Goal: Task Accomplishment & Management: Use online tool/utility

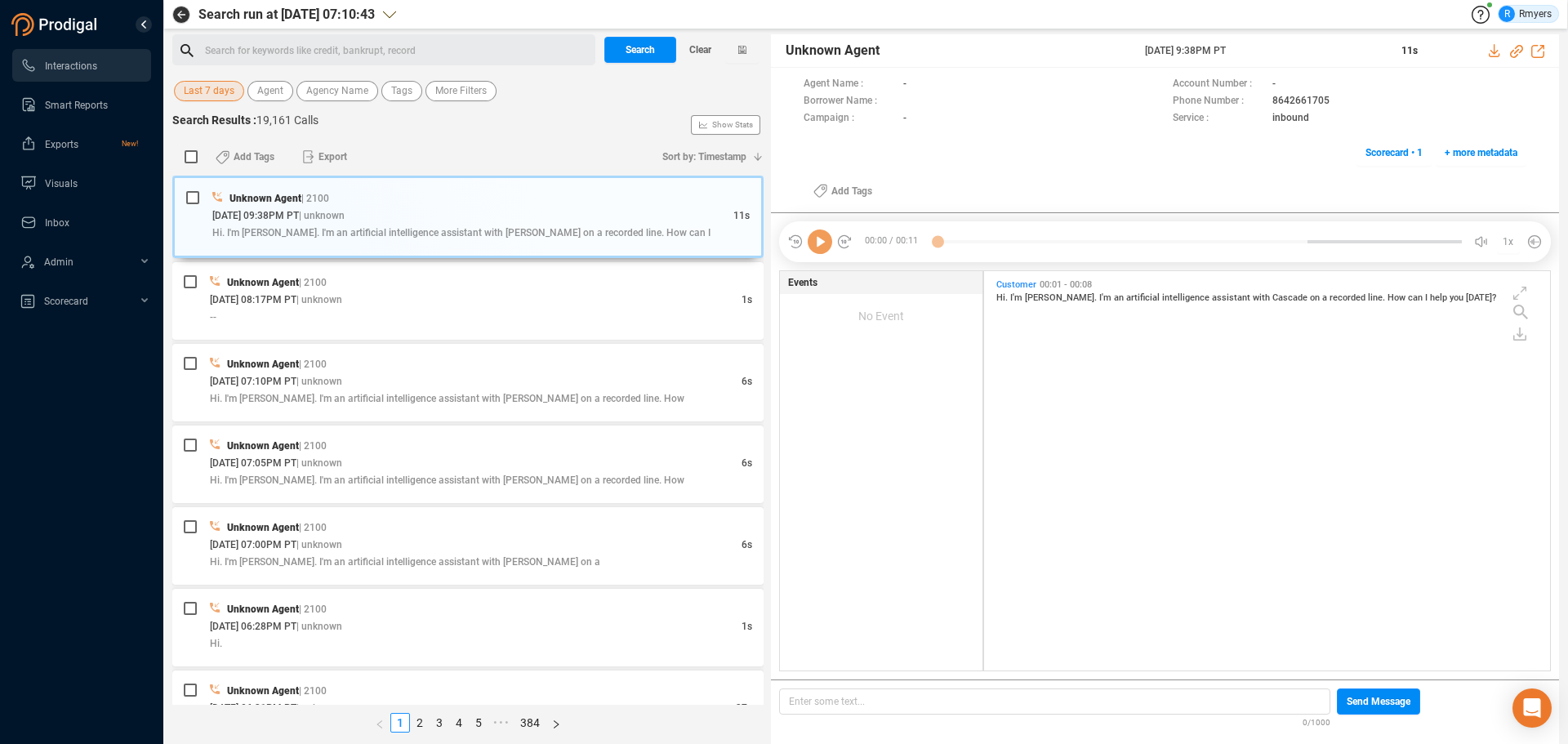
scroll to position [395, 558]
click at [204, 87] on span "Last 7 days" at bounding box center [208, 91] width 51 height 20
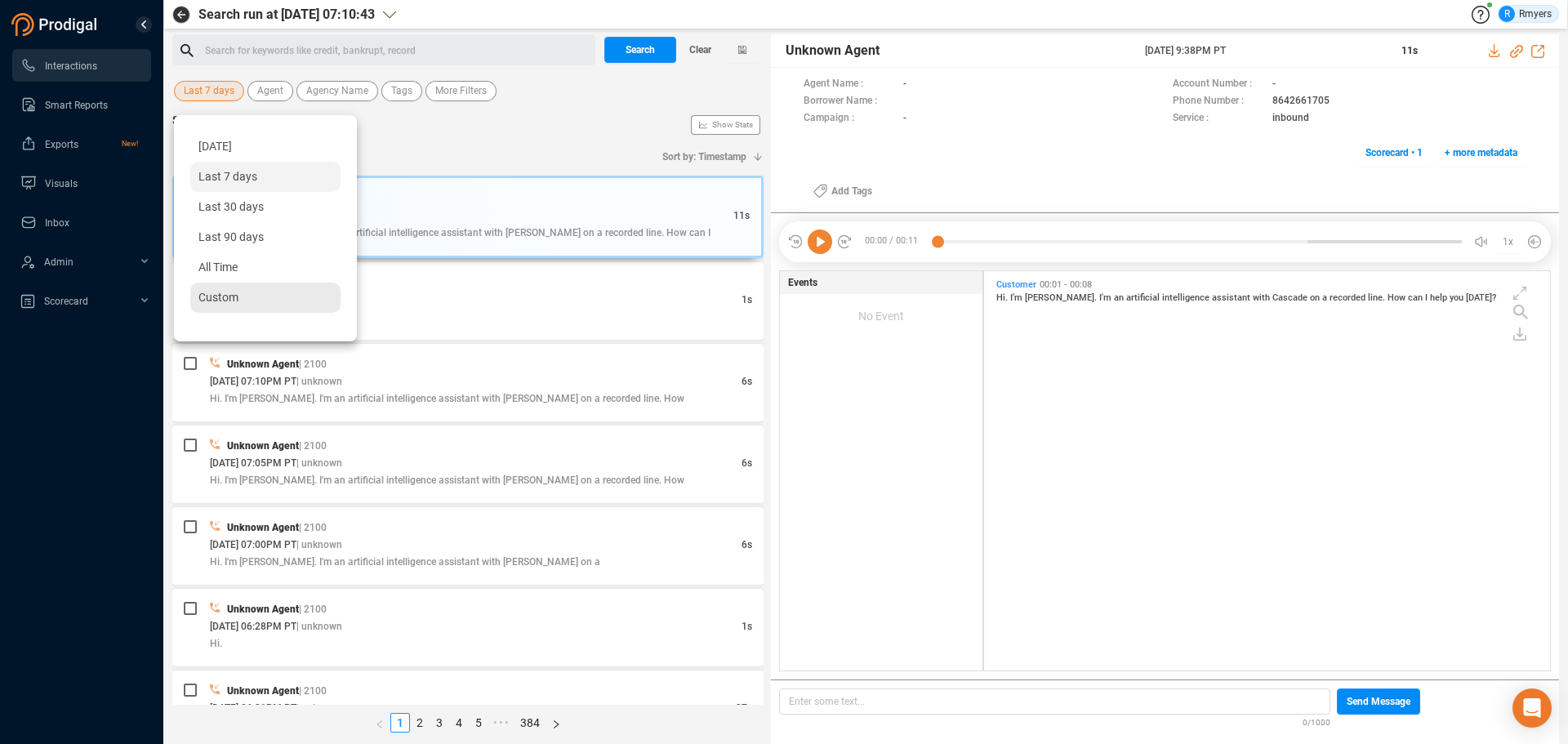
click at [217, 301] on span "Custom" at bounding box center [219, 297] width 40 height 13
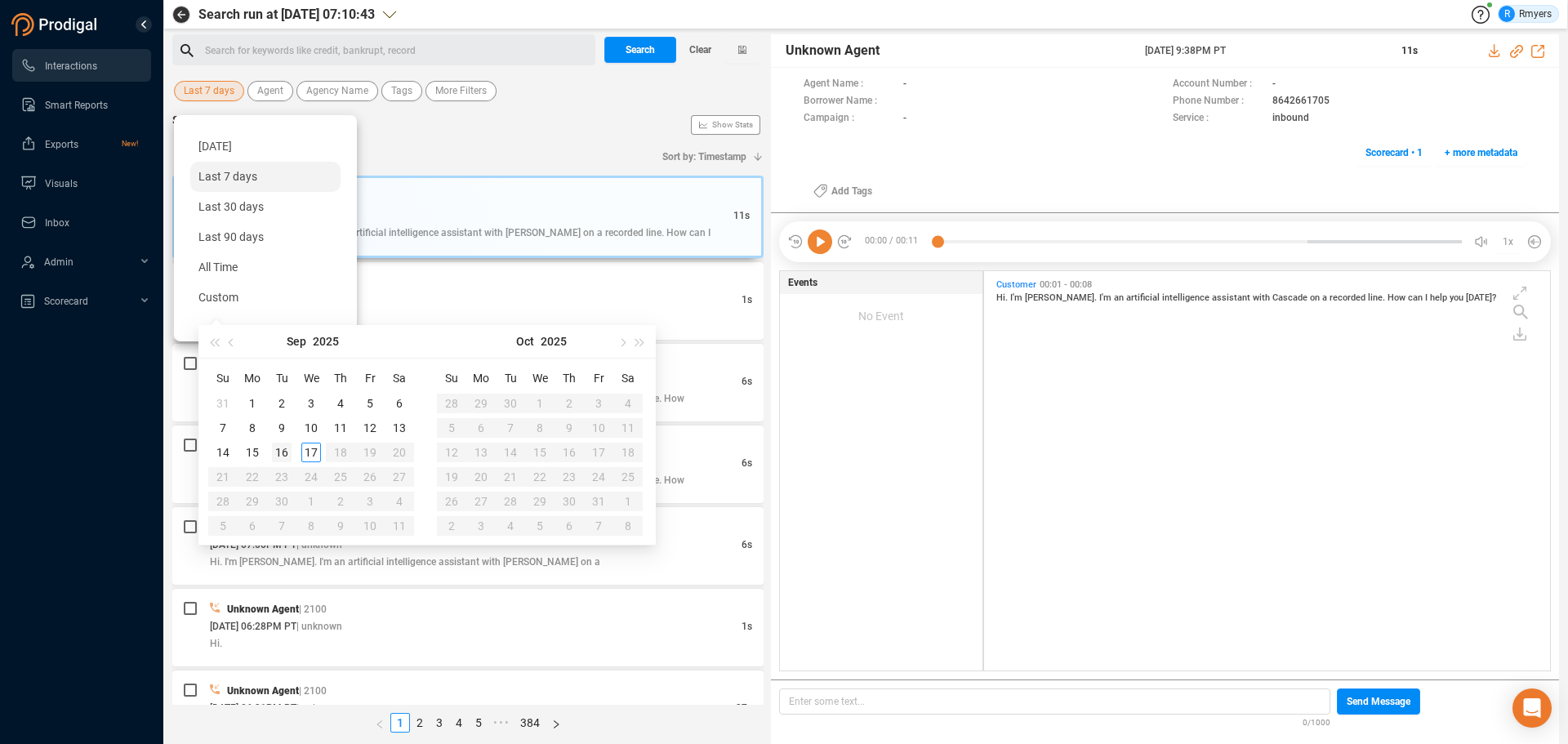
type input "2025-09-16"
click at [277, 449] on div "16" at bounding box center [282, 452] width 20 height 20
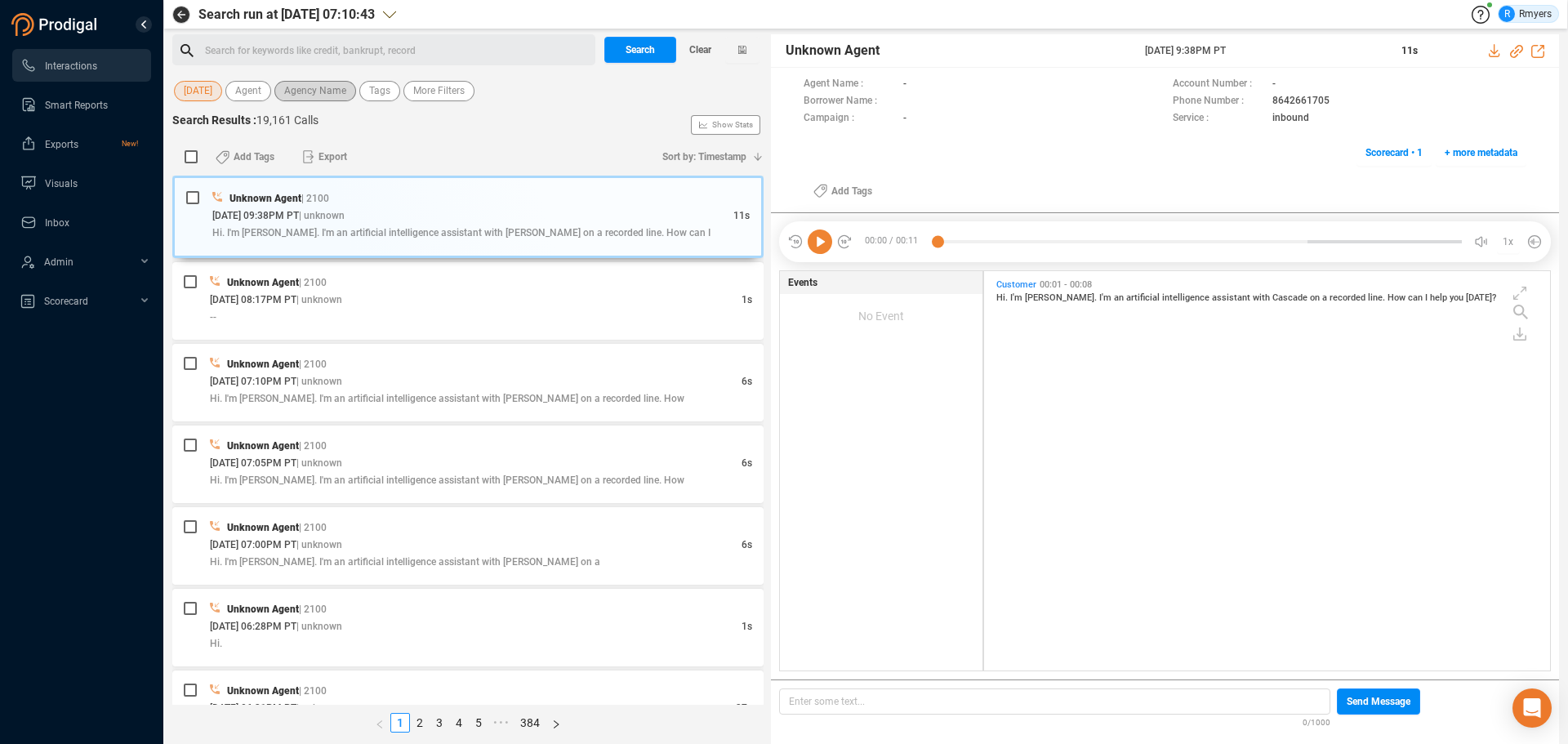
click at [319, 87] on span "Agency Name" at bounding box center [315, 91] width 62 height 20
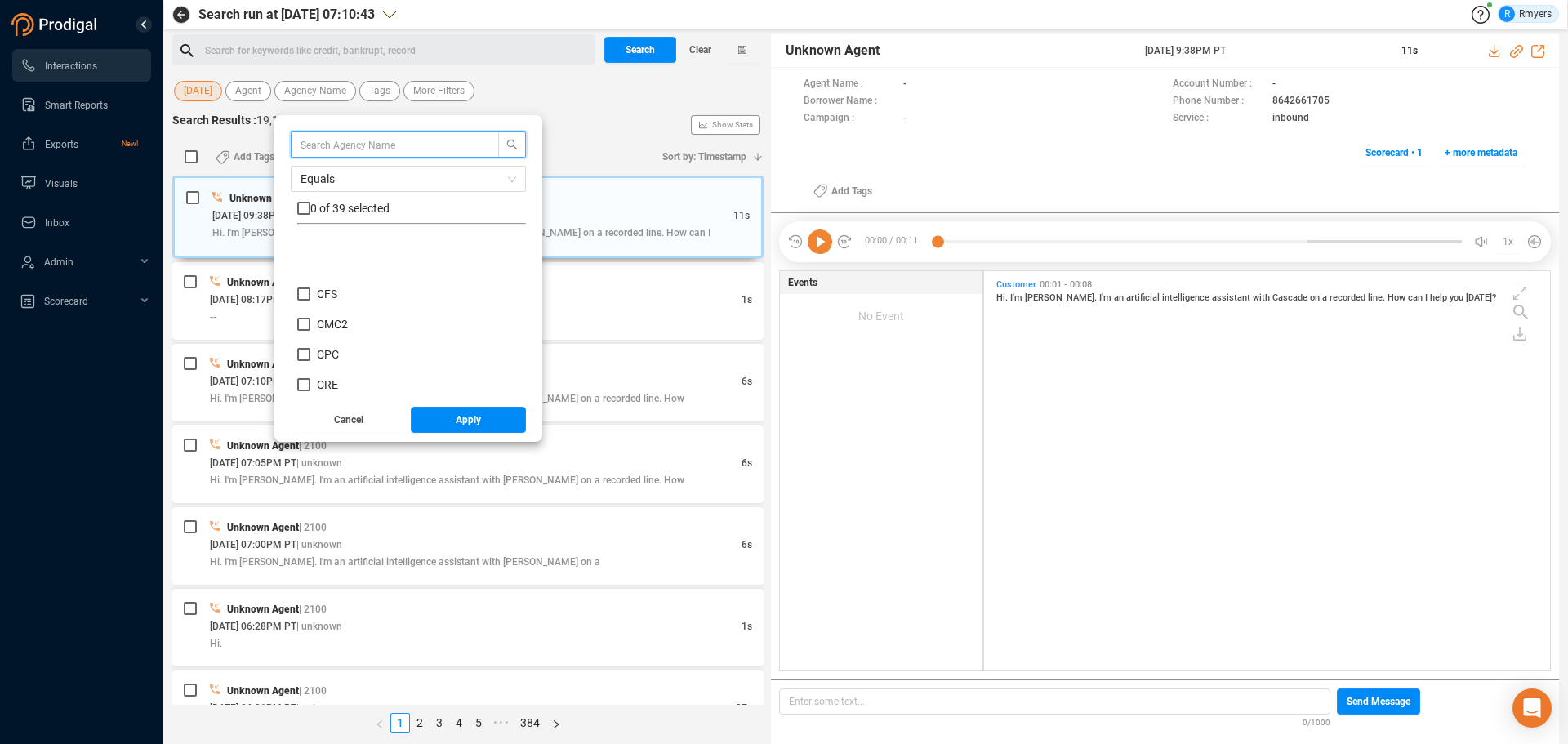
scroll to position [244, 0]
click at [341, 328] on span "CRM" at bounding box center [330, 333] width 25 height 13
click at [311, 328] on input "CRM" at bounding box center [304, 333] width 13 height 13
checkbox input "true"
click at [457, 419] on span "Apply" at bounding box center [468, 419] width 26 height 26
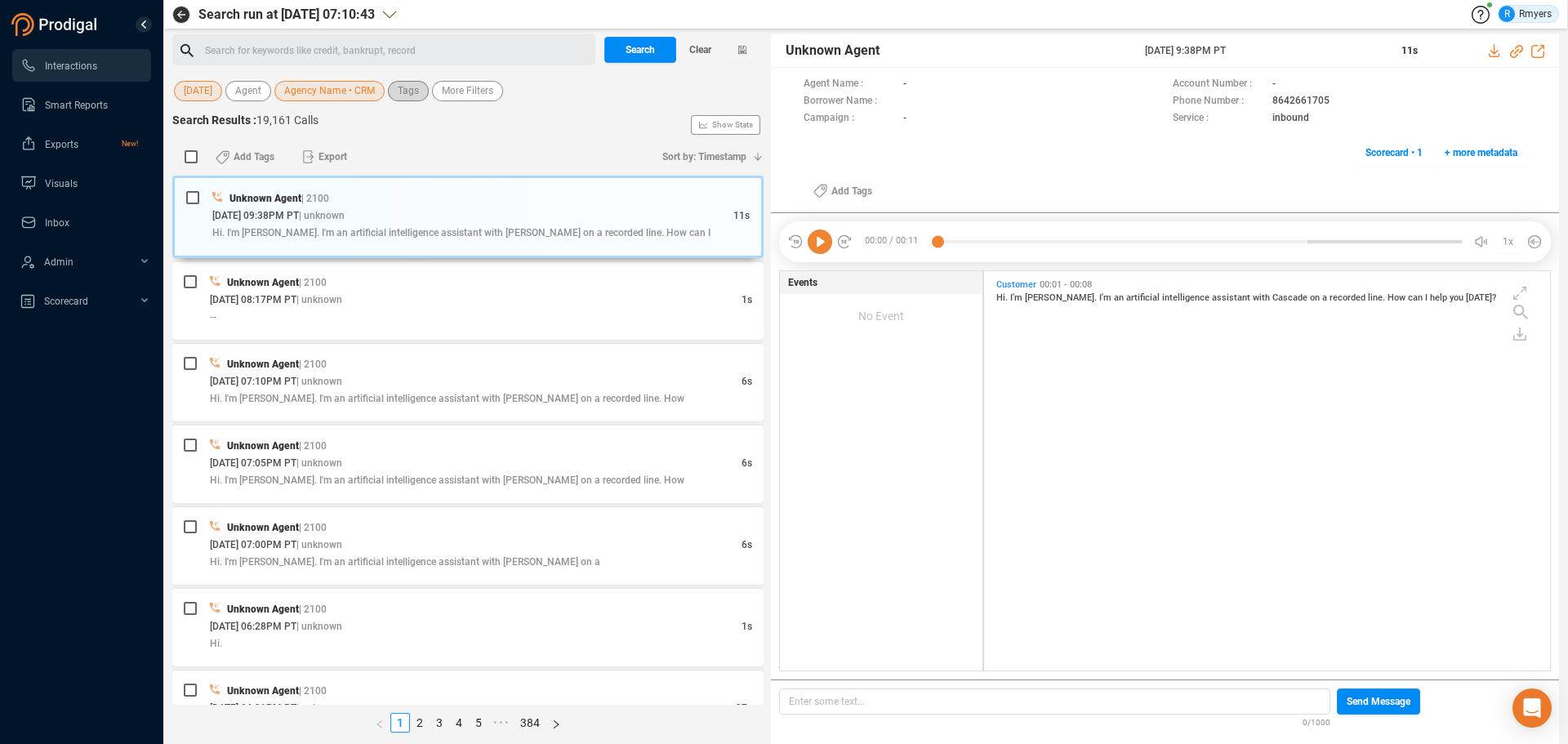
click at [413, 93] on span "Tags" at bounding box center [408, 91] width 21 height 20
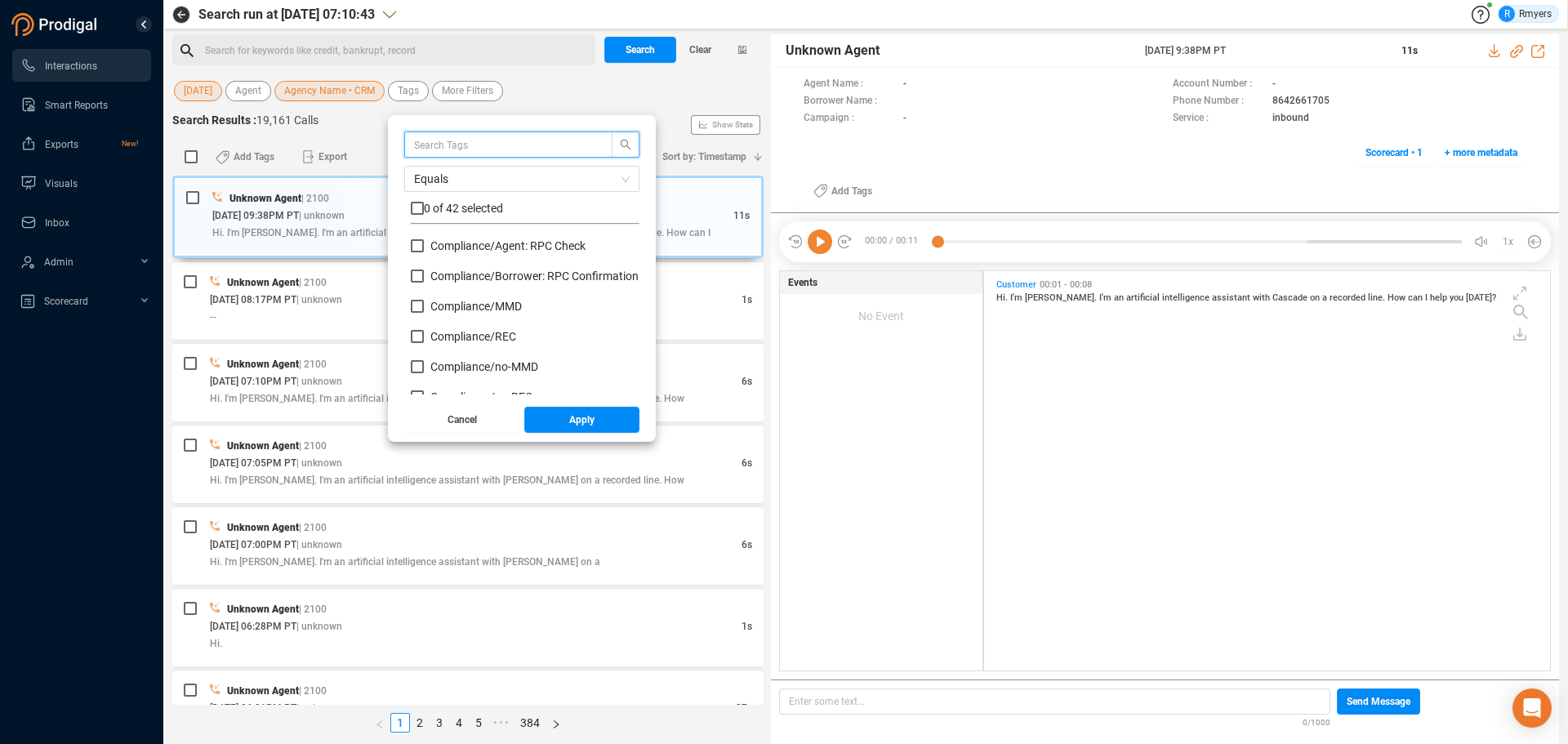
scroll to position [163, 0]
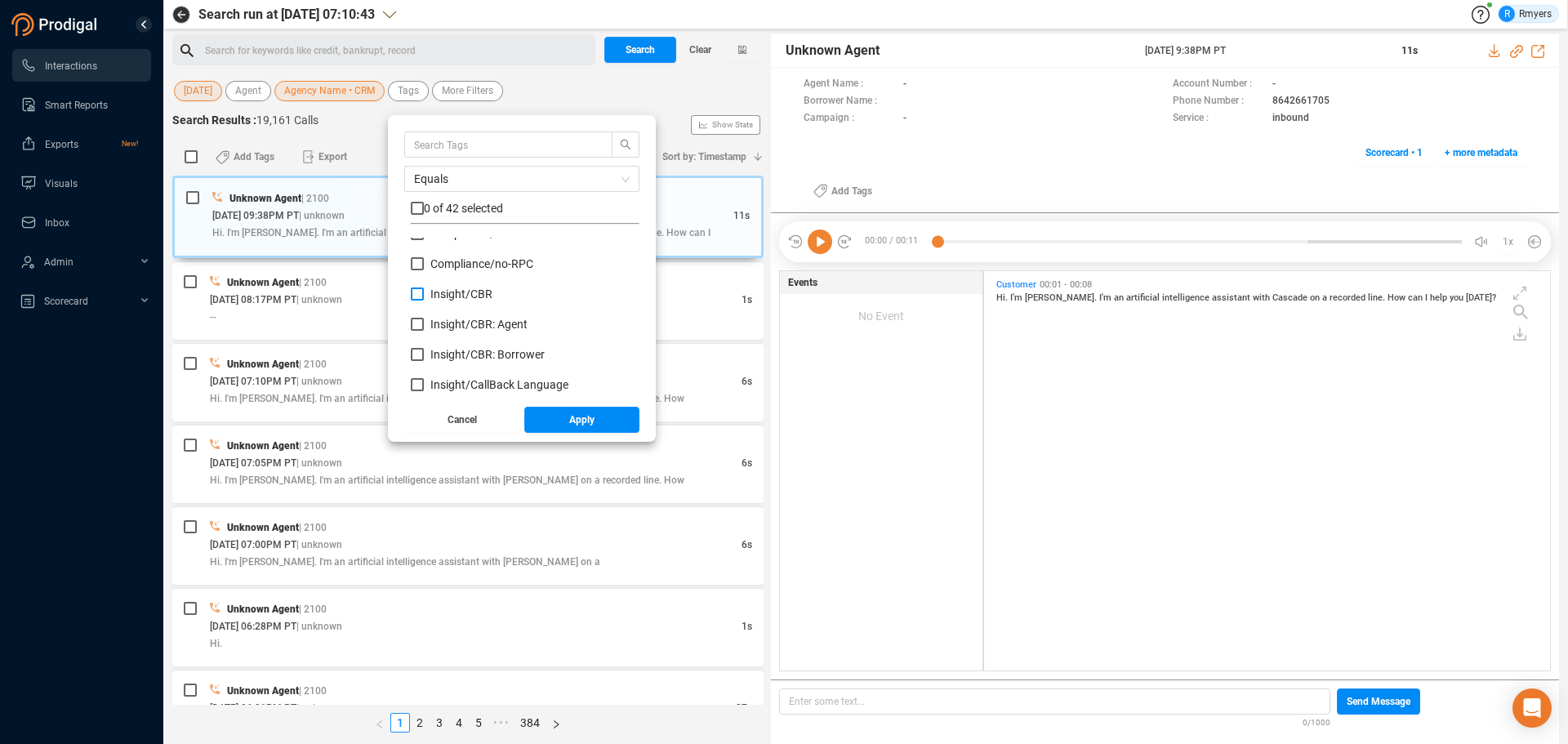
click at [468, 287] on label "Insight/ CBR" at bounding box center [455, 294] width 88 height 17
click at [424, 287] on input "Insight/ CBR" at bounding box center [418, 294] width 13 height 13
checkbox input "true"
click at [454, 324] on span "Insight/ CBR: Agent" at bounding box center [480, 325] width 97 height 13
click at [424, 324] on input "Insight/ CBR: Agent" at bounding box center [418, 325] width 13 height 13
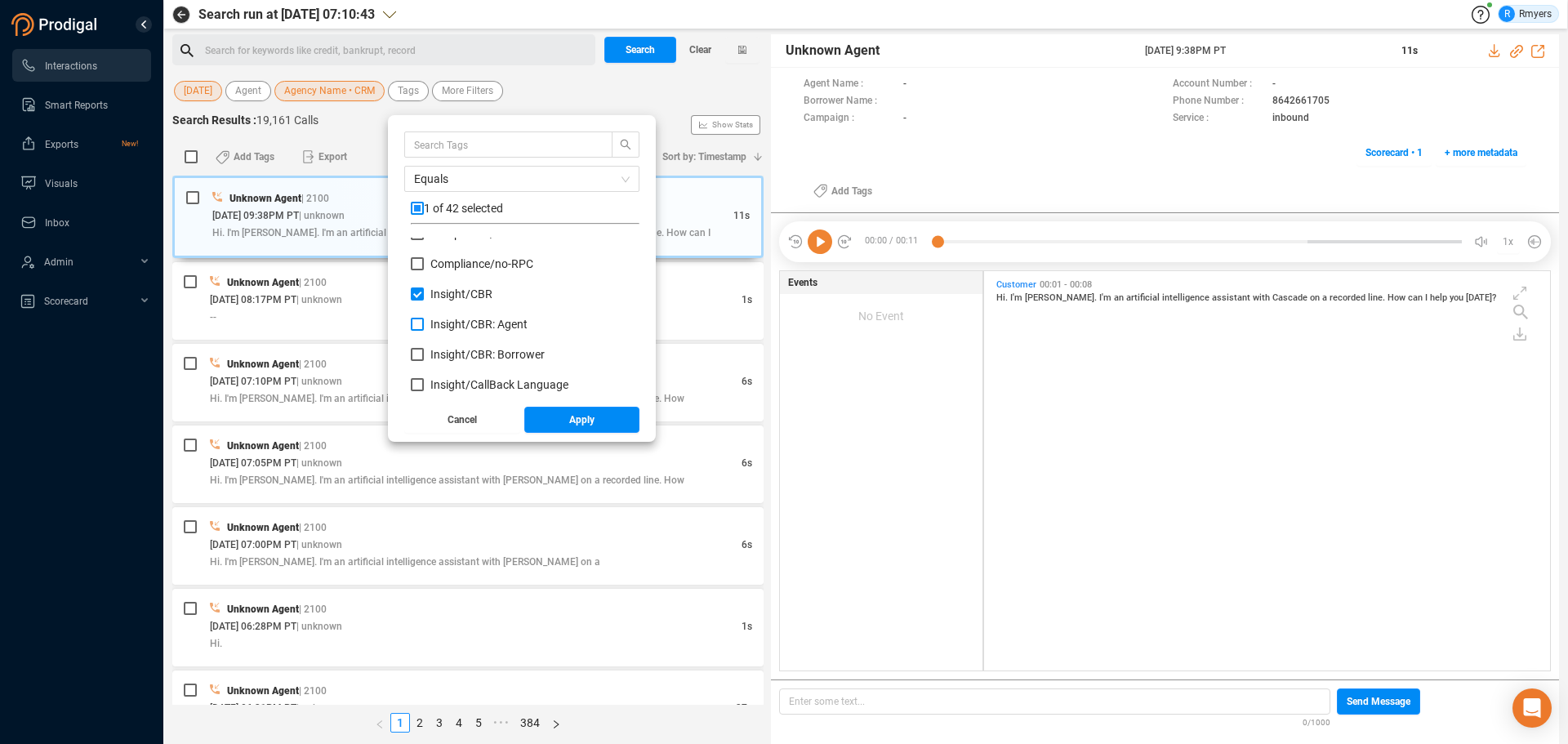
checkbox input "true"
click at [450, 351] on span "Insight/ CBR: Borrower" at bounding box center [488, 354] width 115 height 13
click at [424, 351] on input "Insight/ CBR: Borrower" at bounding box center [418, 354] width 13 height 13
checkbox input "true"
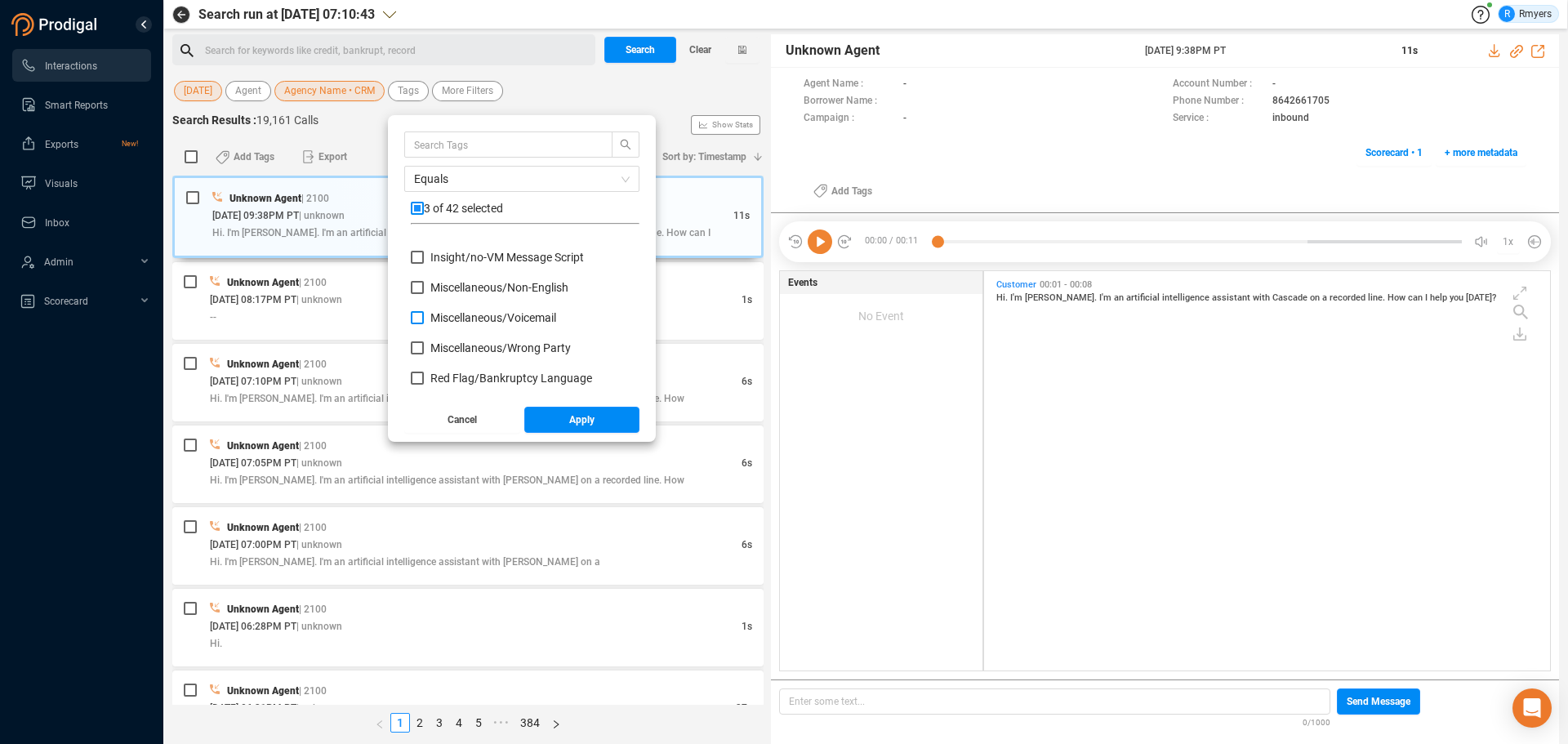
scroll to position [734, 0]
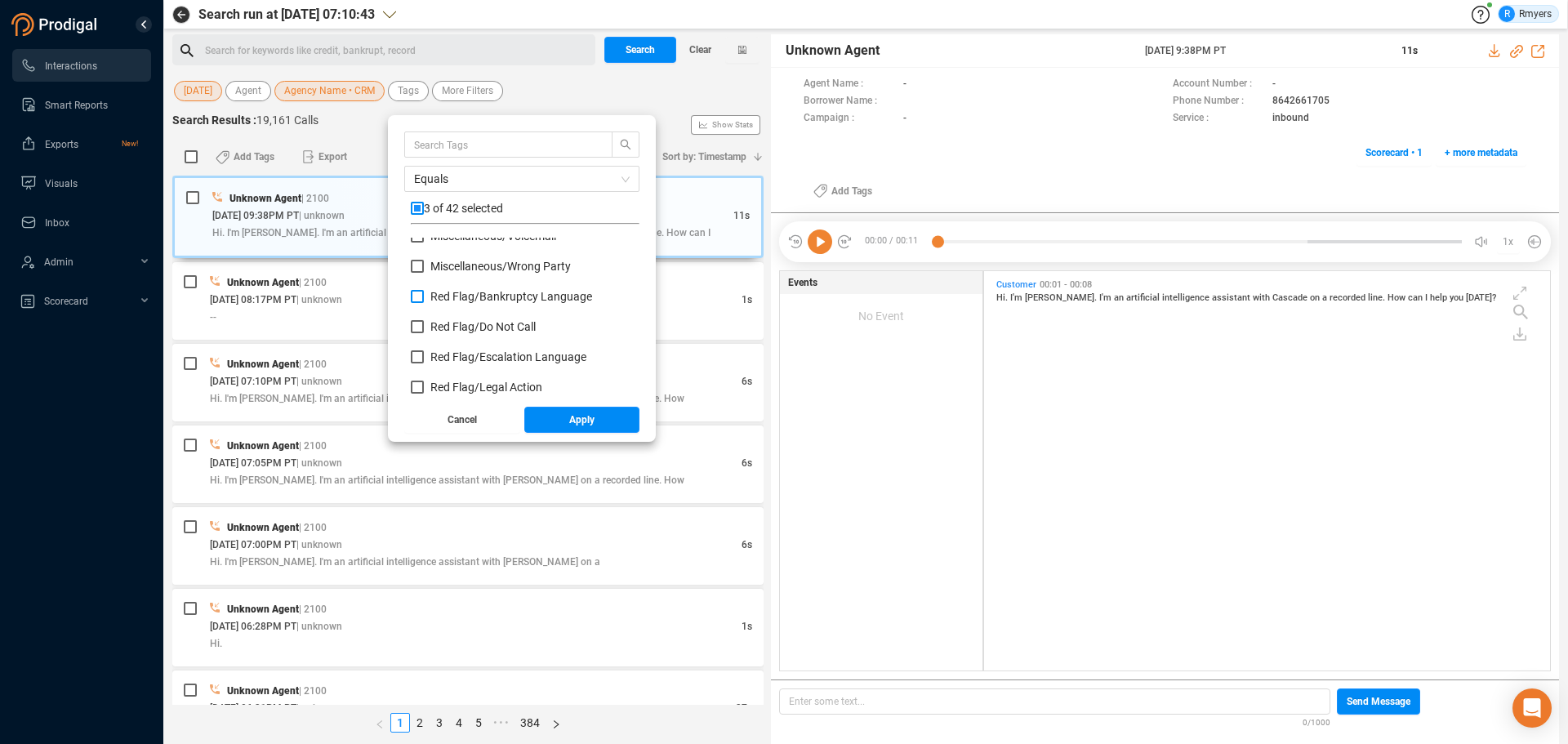
click at [450, 292] on span "Red Flag/ Bankruptcy Language" at bounding box center [511, 296] width 161 height 13
click at [424, 292] on input "Red Flag/ Bankruptcy Language" at bounding box center [418, 296] width 13 height 13
checkbox input "true"
click at [446, 351] on span "Red Flag/ Escalation Language" at bounding box center [508, 357] width 156 height 13
click at [424, 351] on input "Red Flag/ Escalation Language" at bounding box center [418, 357] width 13 height 13
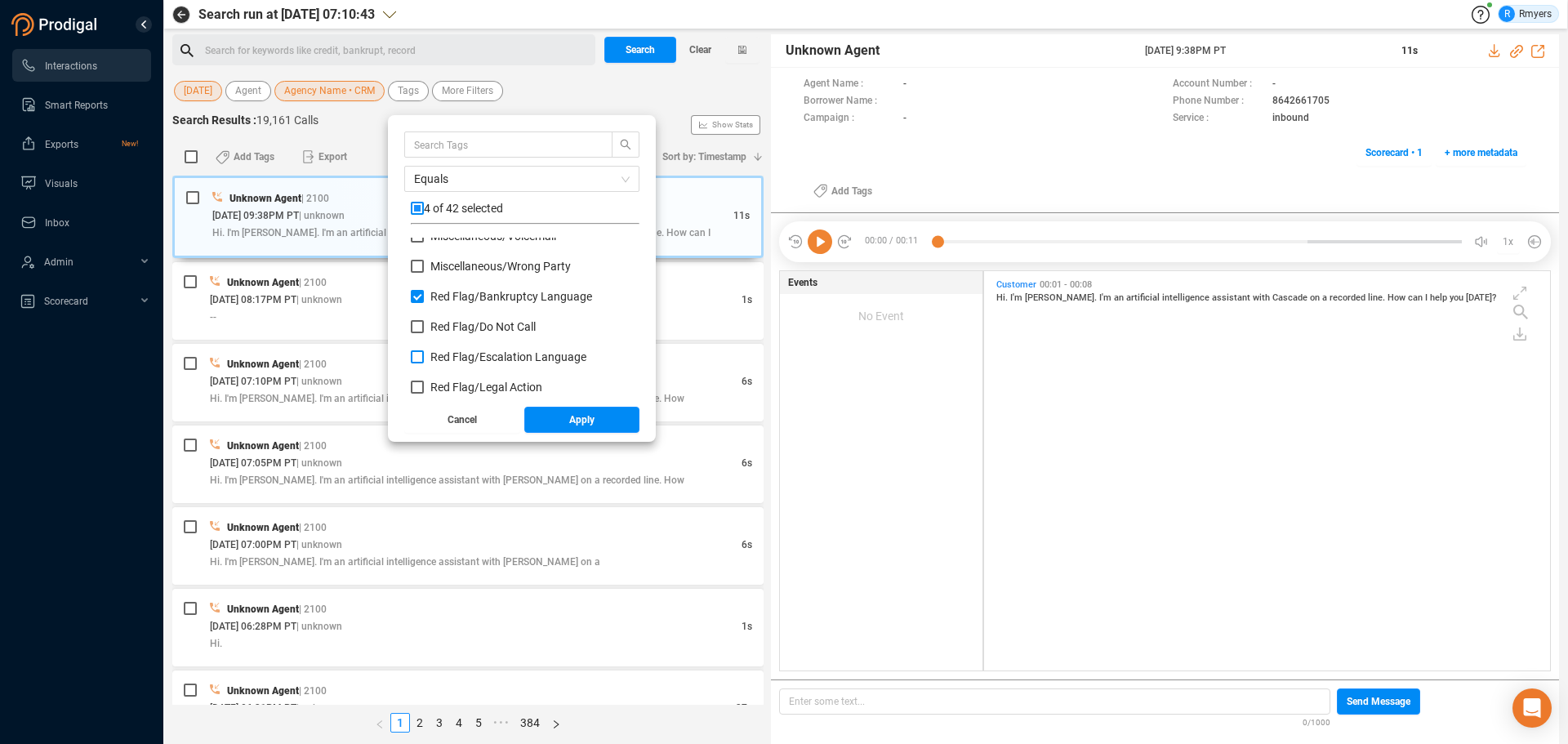
checkbox input "true"
click at [445, 383] on span "Red Flag/ Legal Action" at bounding box center [486, 387] width 112 height 13
click at [424, 383] on input "Red Flag/ Legal Action" at bounding box center [418, 387] width 13 height 13
checkbox input "true"
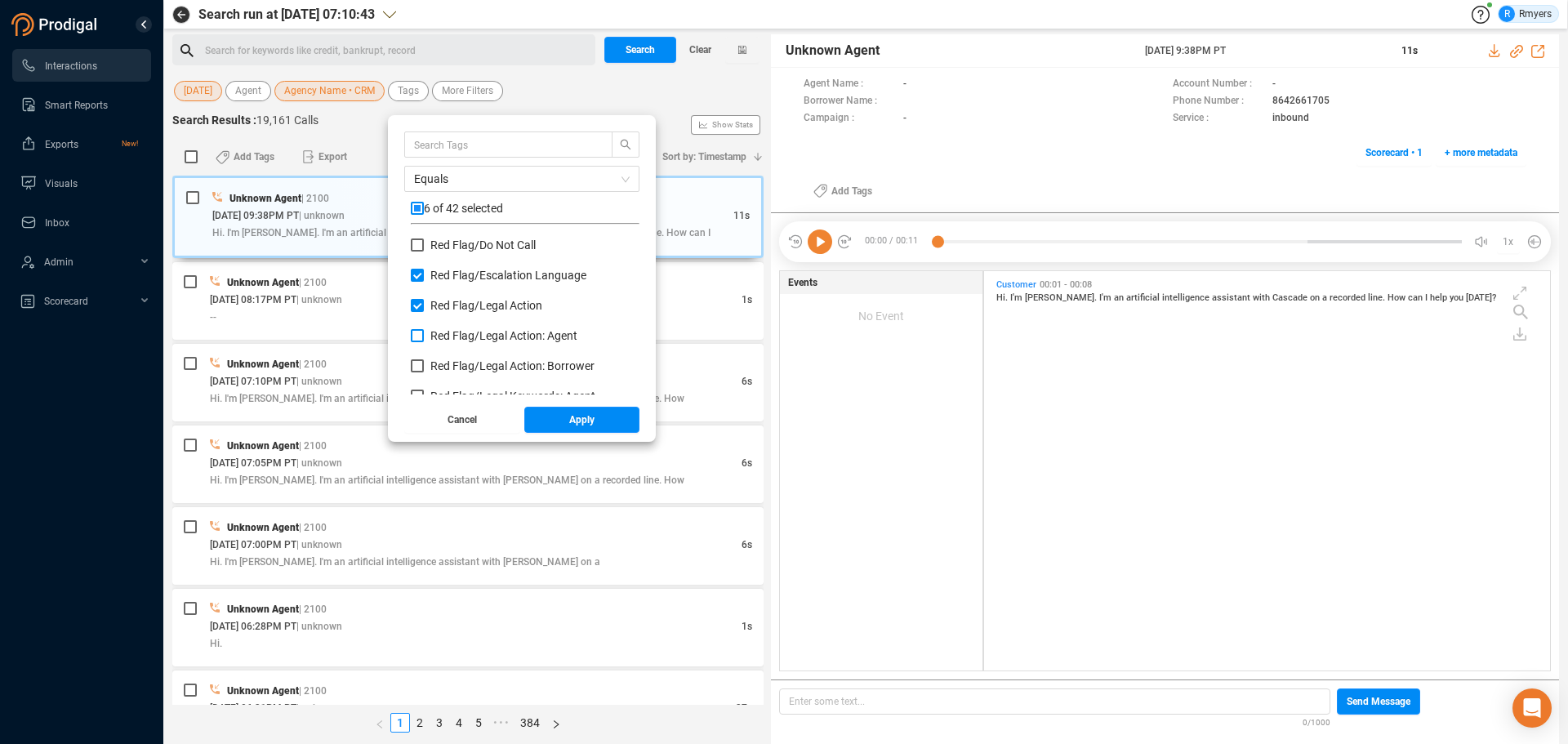
click at [453, 342] on span "Red Flag/ Legal Action: Agent" at bounding box center [505, 336] width 147 height 13
click at [424, 342] on input "Red Flag/ Legal Action: Agent" at bounding box center [418, 336] width 13 height 13
checkbox input "true"
click at [450, 364] on span "Red Flag/ Legal Action: Borrower" at bounding box center [513, 366] width 164 height 13
click at [424, 364] on input "Red Flag/ Legal Action: Borrower" at bounding box center [418, 366] width 13 height 13
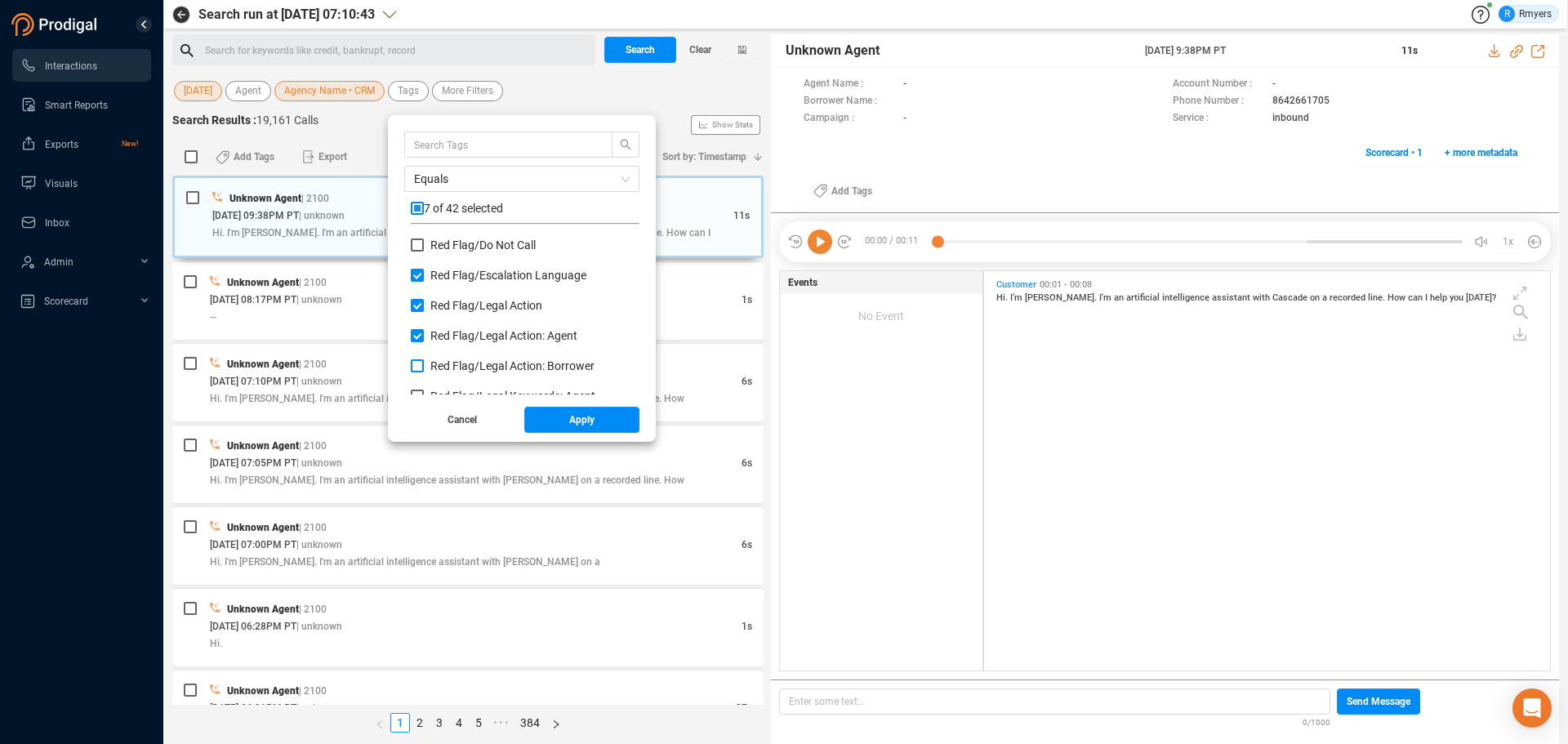
checkbox input "true"
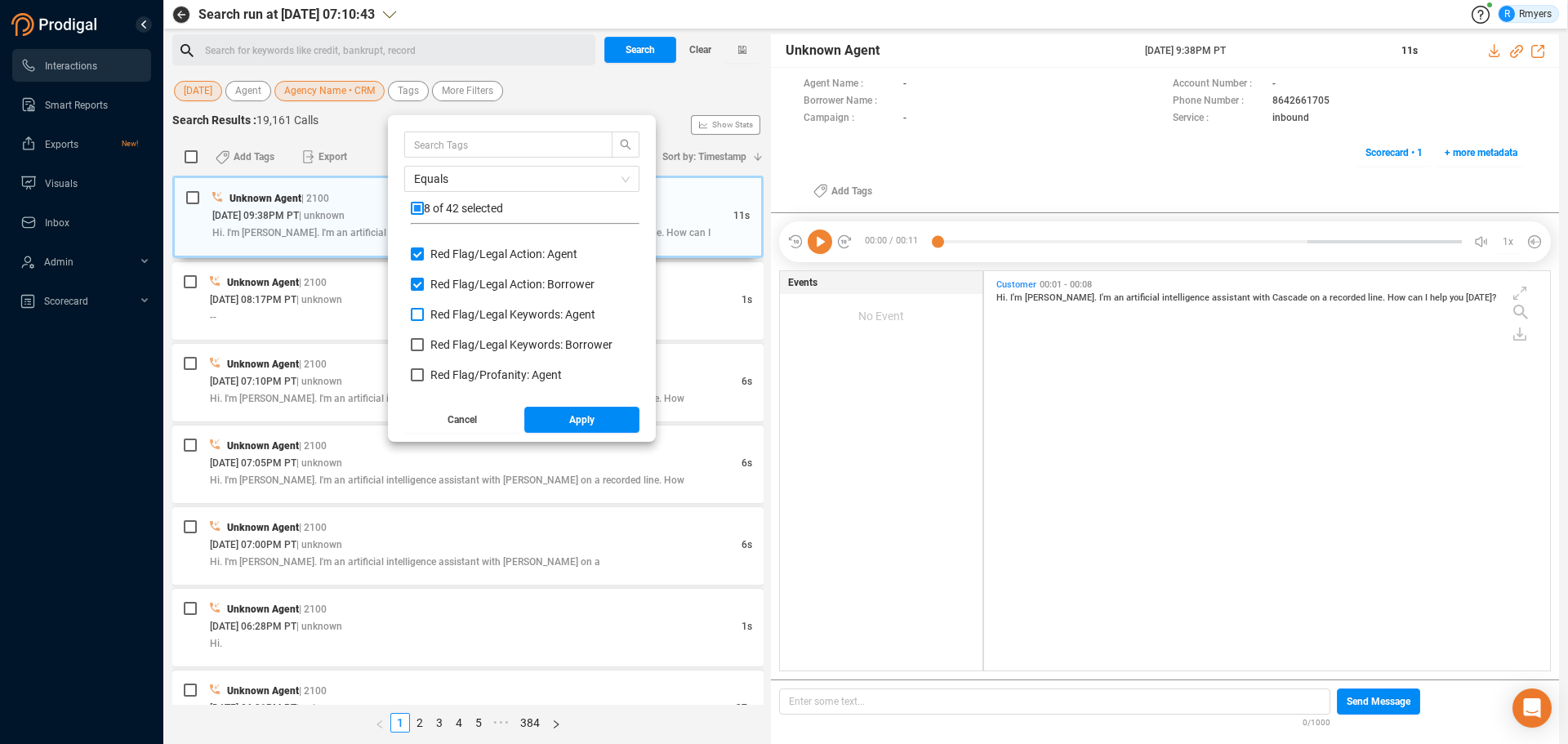
click at [467, 312] on span "Red Flag/ Legal Keywords: Agent" at bounding box center [513, 314] width 165 height 13
click at [424, 312] on input "Red Flag/ Legal Keywords: Agent" at bounding box center [418, 314] width 13 height 13
checkbox input "true"
click at [459, 340] on span "Red Flag/ Legal Keywords: Borrower" at bounding box center [522, 345] width 183 height 13
click at [424, 340] on input "Red Flag/ Legal Keywords: Borrower" at bounding box center [418, 345] width 13 height 13
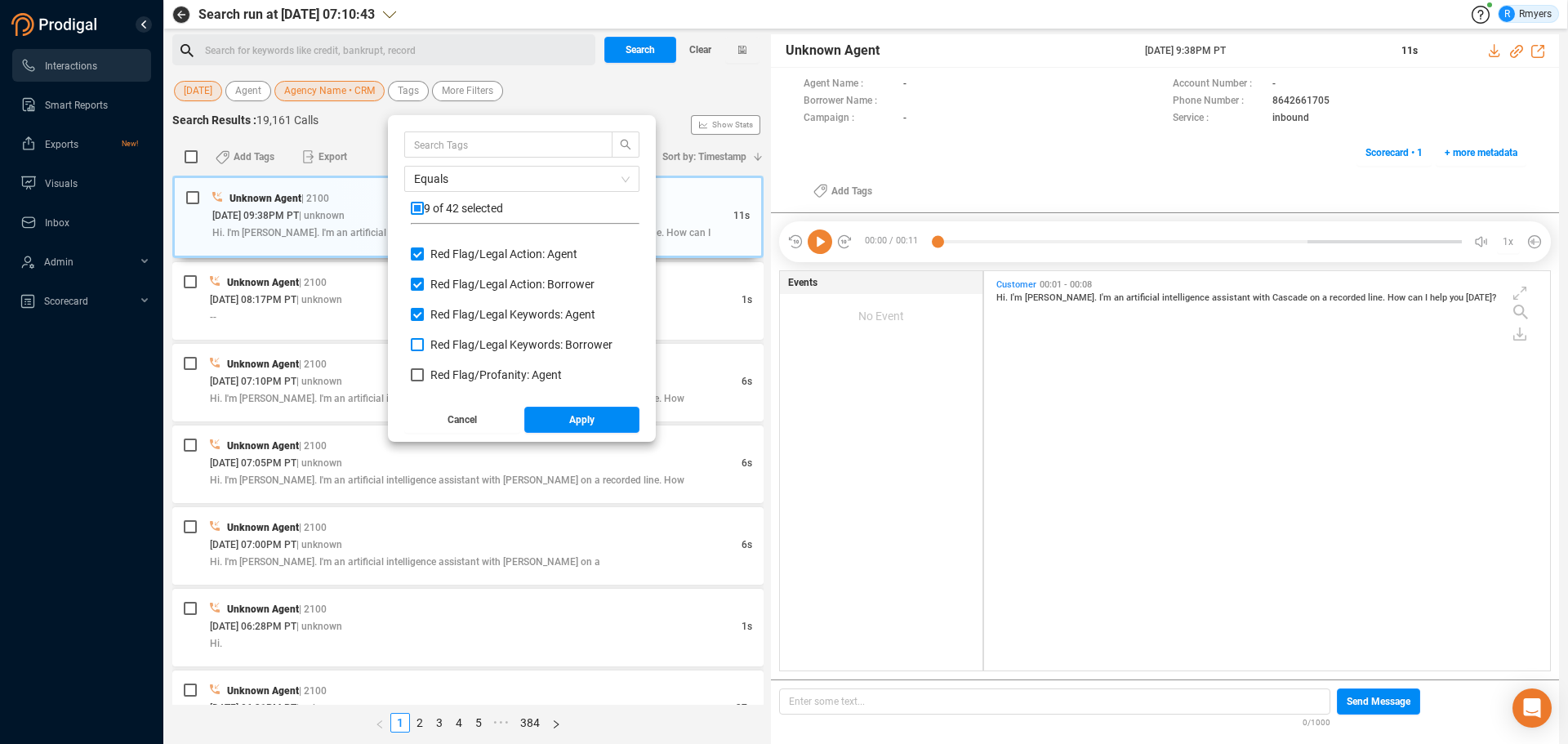
checkbox input "true"
click at [458, 372] on span "Red Flag/ Profanity: Agent" at bounding box center [497, 375] width 132 height 13
click at [424, 372] on input "Red Flag/ Profanity: Agent" at bounding box center [418, 375] width 13 height 13
checkbox input "true"
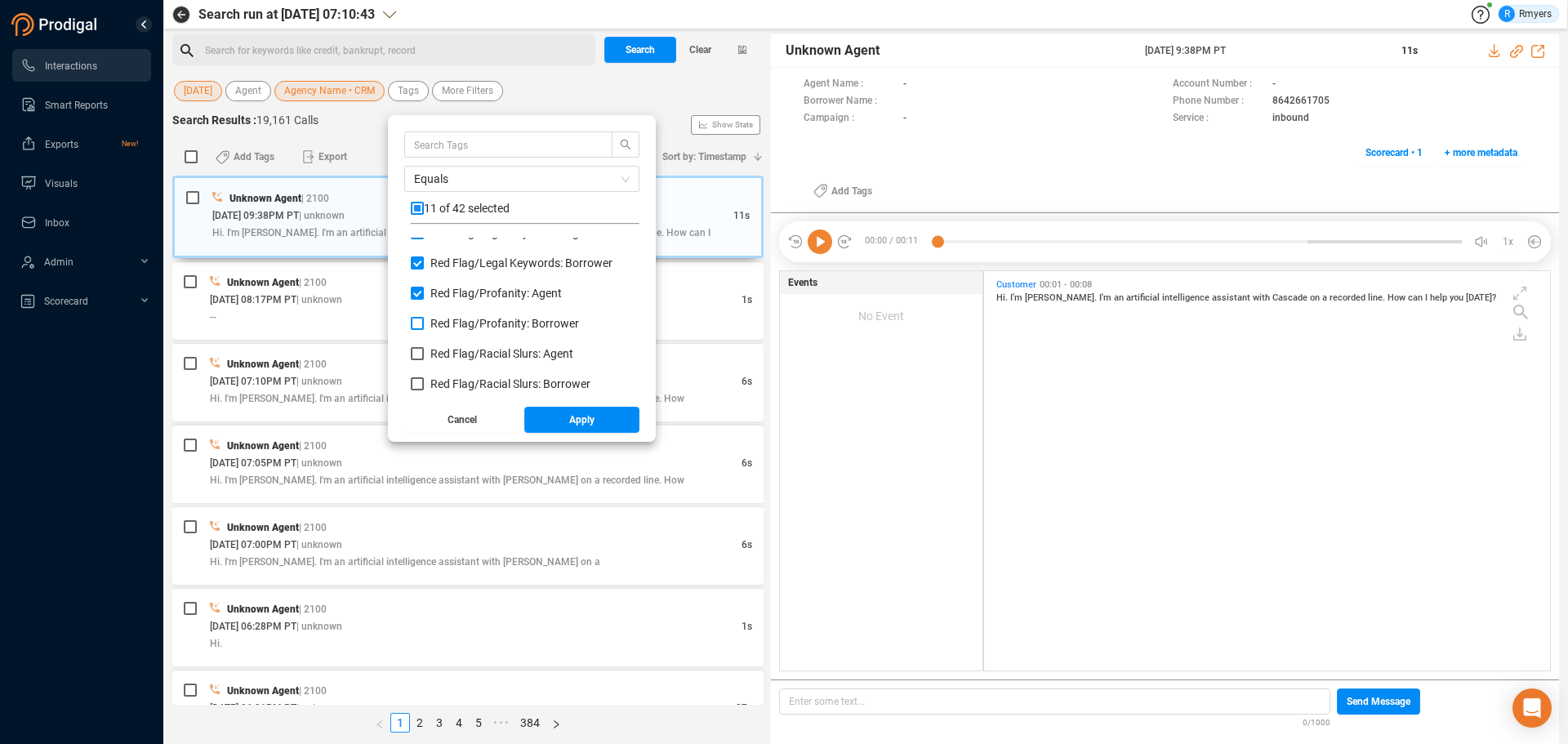
click at [461, 318] on span "Red Flag/ Profanity: Borrower" at bounding box center [505, 324] width 149 height 13
click at [424, 318] on input "Red Flag/ Profanity: Borrower" at bounding box center [418, 324] width 13 height 13
checkbox input "true"
click at [456, 356] on span "Red Flag/ Racial Slurs: Agent" at bounding box center [503, 353] width 143 height 13
click at [424, 356] on input "Red Flag/ Racial Slurs: Agent" at bounding box center [418, 353] width 13 height 13
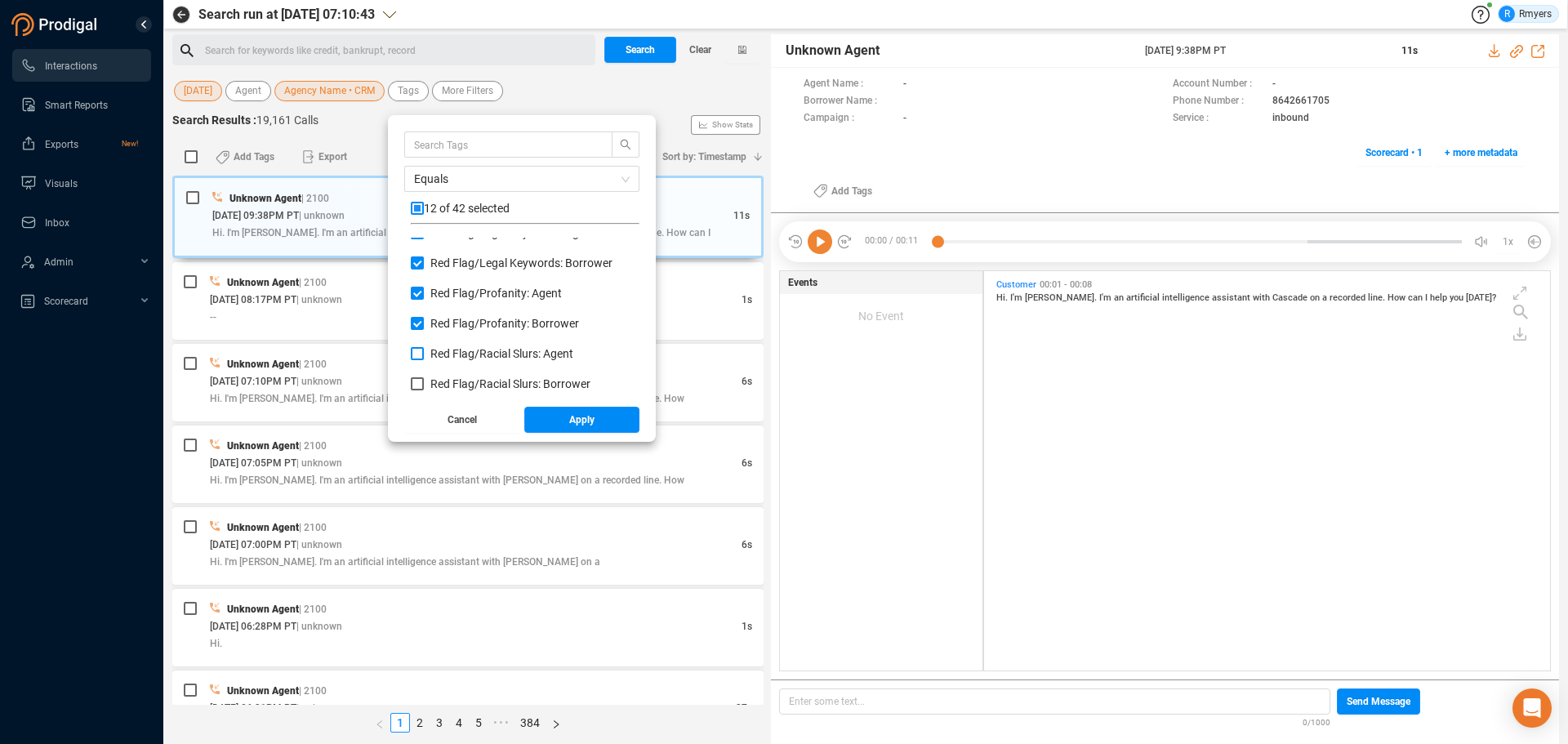
checkbox input "true"
click at [462, 383] on span "Red Flag/ Racial Slurs: Borrower" at bounding box center [511, 384] width 161 height 13
click at [424, 383] on input "Red Flag/ Racial Slurs: Borrower" at bounding box center [418, 384] width 13 height 13
checkbox input "true"
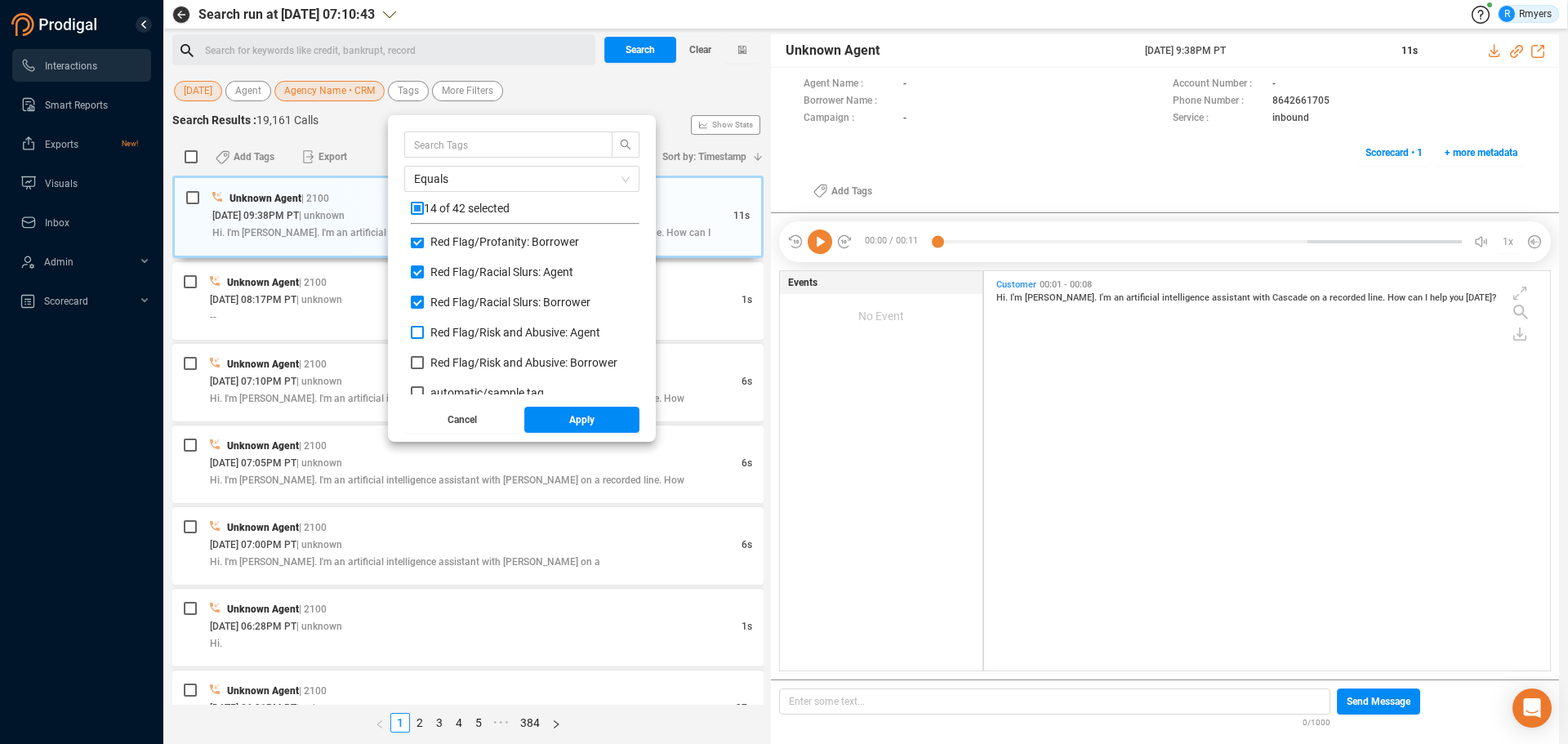
click at [468, 330] on span "Red Flag/ Risk and Abusive: Agent" at bounding box center [516, 332] width 170 height 13
click at [424, 330] on input "Red Flag/ Risk and Abusive: Agent" at bounding box center [418, 332] width 13 height 13
checkbox input "true"
drag, startPoint x: 467, startPoint y: 362, endPoint x: 483, endPoint y: 367, distance: 16.8
click at [470, 363] on span "Red Flag/ Risk and Abusive: Borrower" at bounding box center [525, 363] width 187 height 13
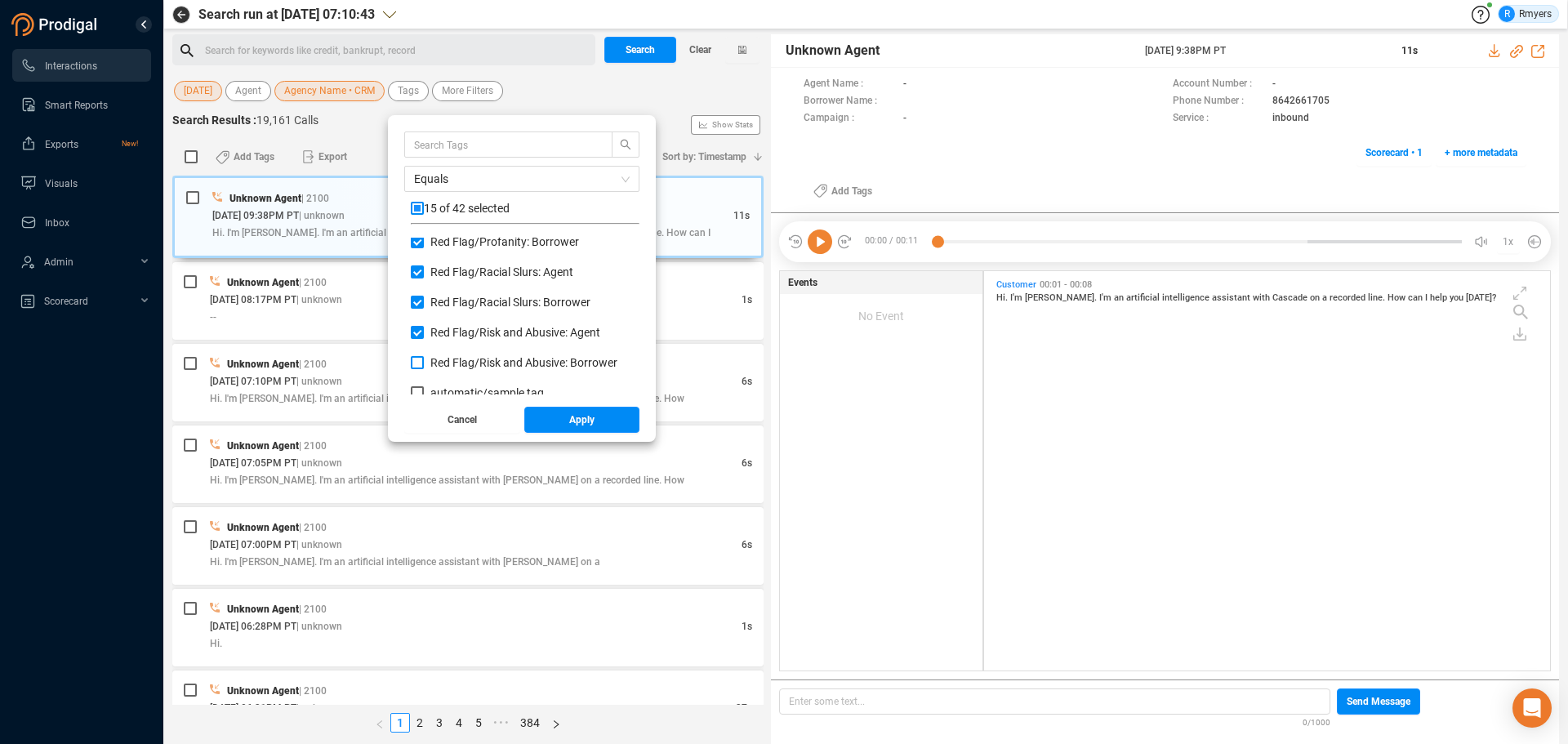
click at [424, 363] on input "Red Flag/ Risk and Abusive: Borrower" at bounding box center [418, 363] width 13 height 13
checkbox input "true"
click at [571, 415] on span "Apply" at bounding box center [582, 419] width 26 height 26
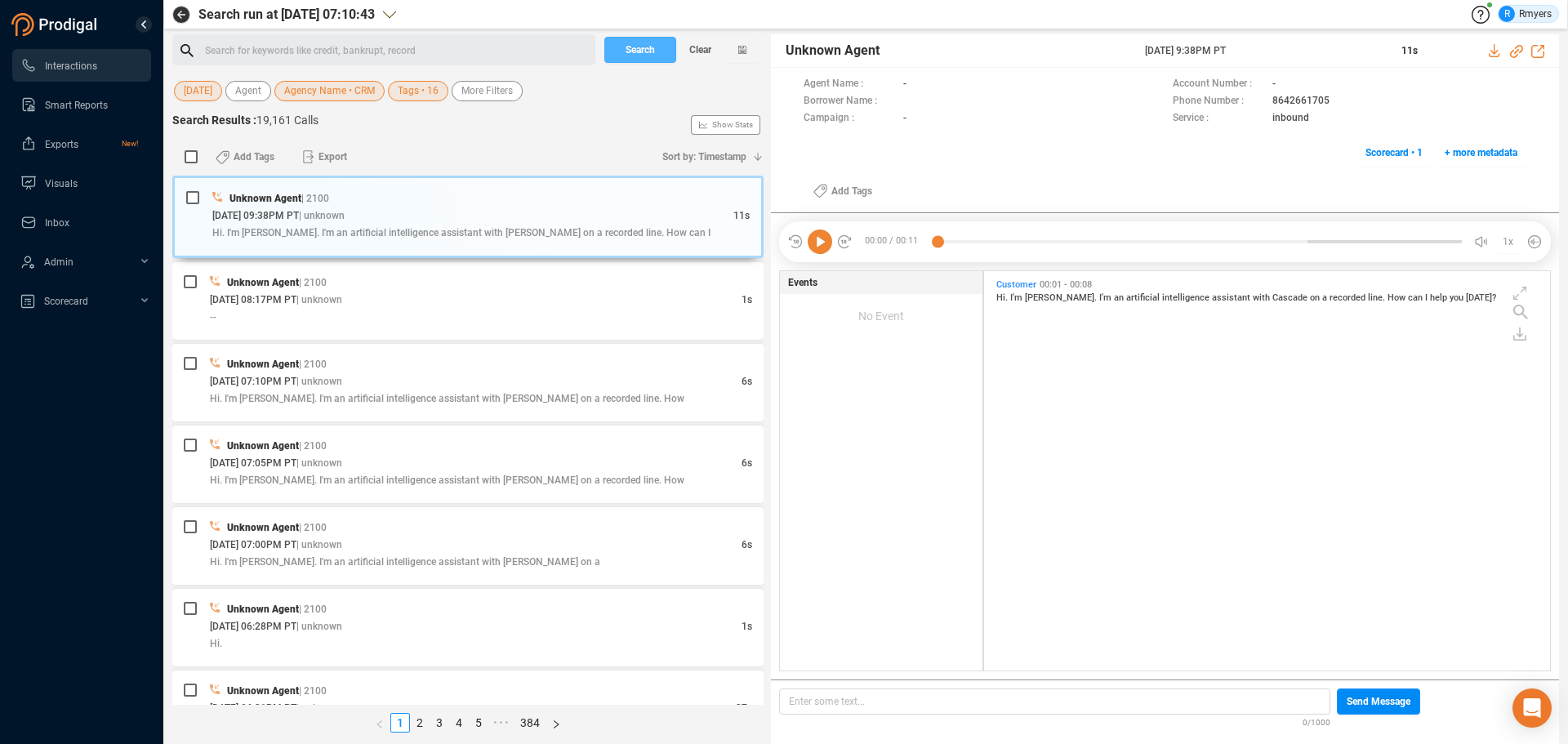
click at [633, 48] on span "Search" at bounding box center [640, 49] width 30 height 26
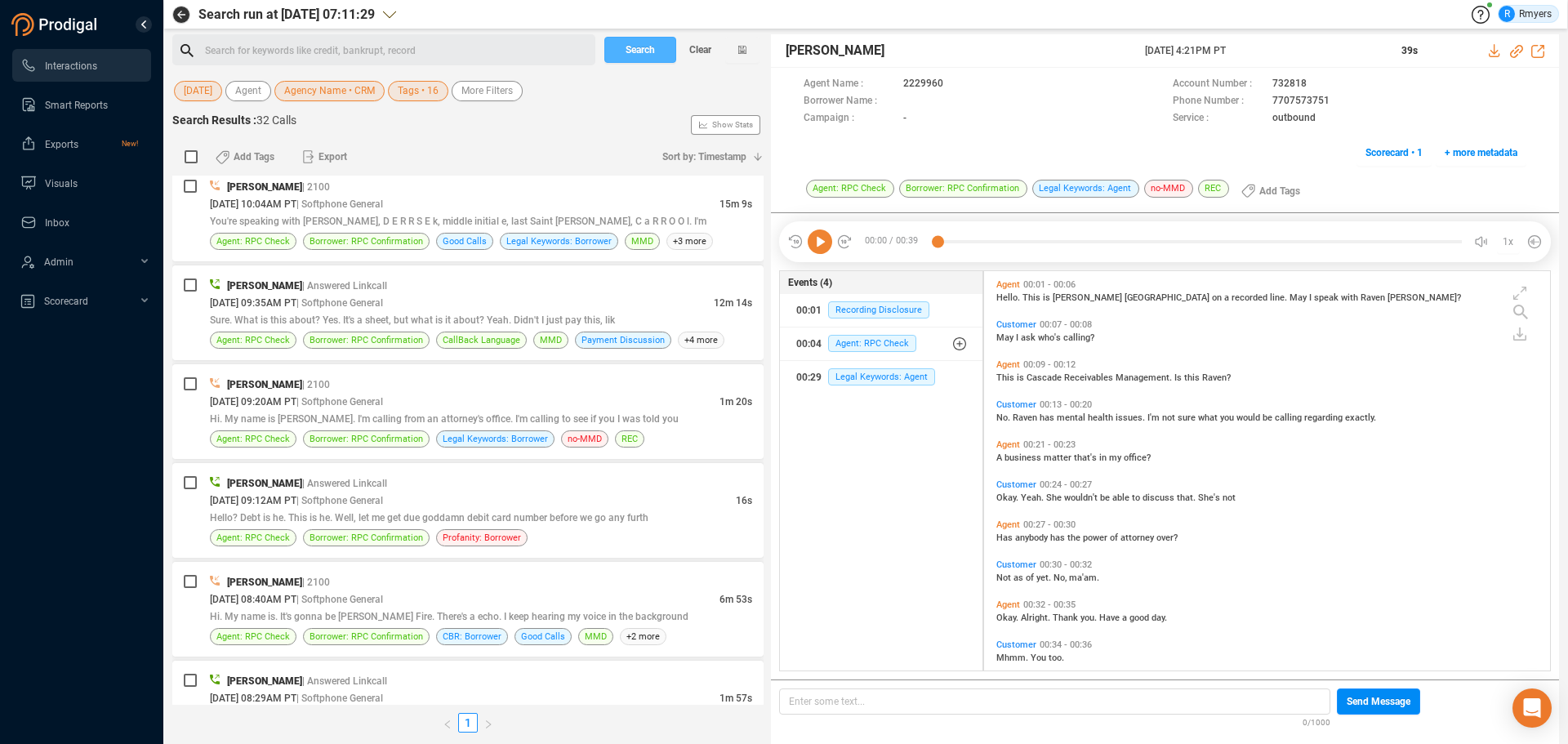
scroll to position [2637, 0]
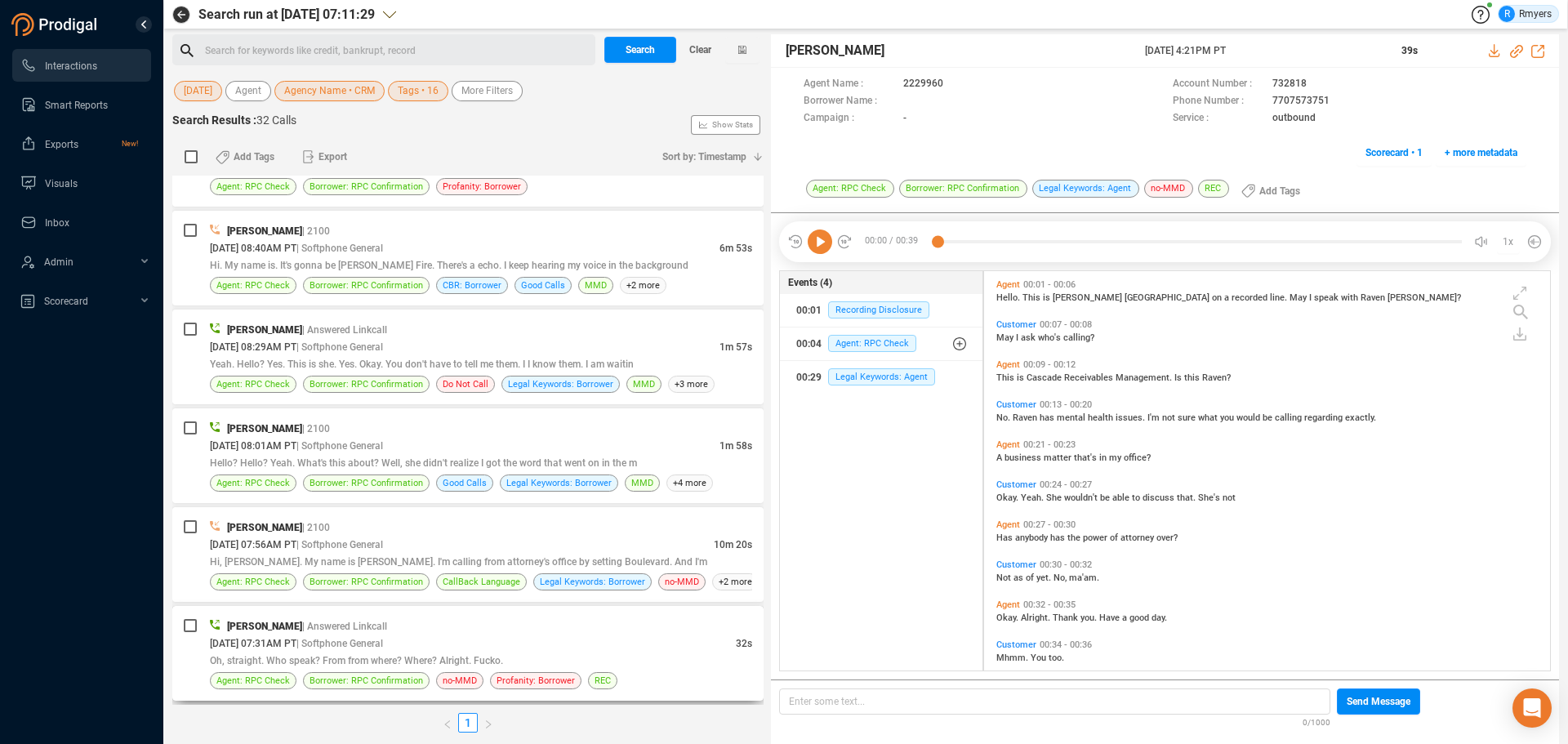
drag, startPoint x: 389, startPoint y: 630, endPoint x: 373, endPoint y: 630, distance: 16.0
click at [387, 630] on span "| Answered Linkcall" at bounding box center [344, 627] width 85 height 11
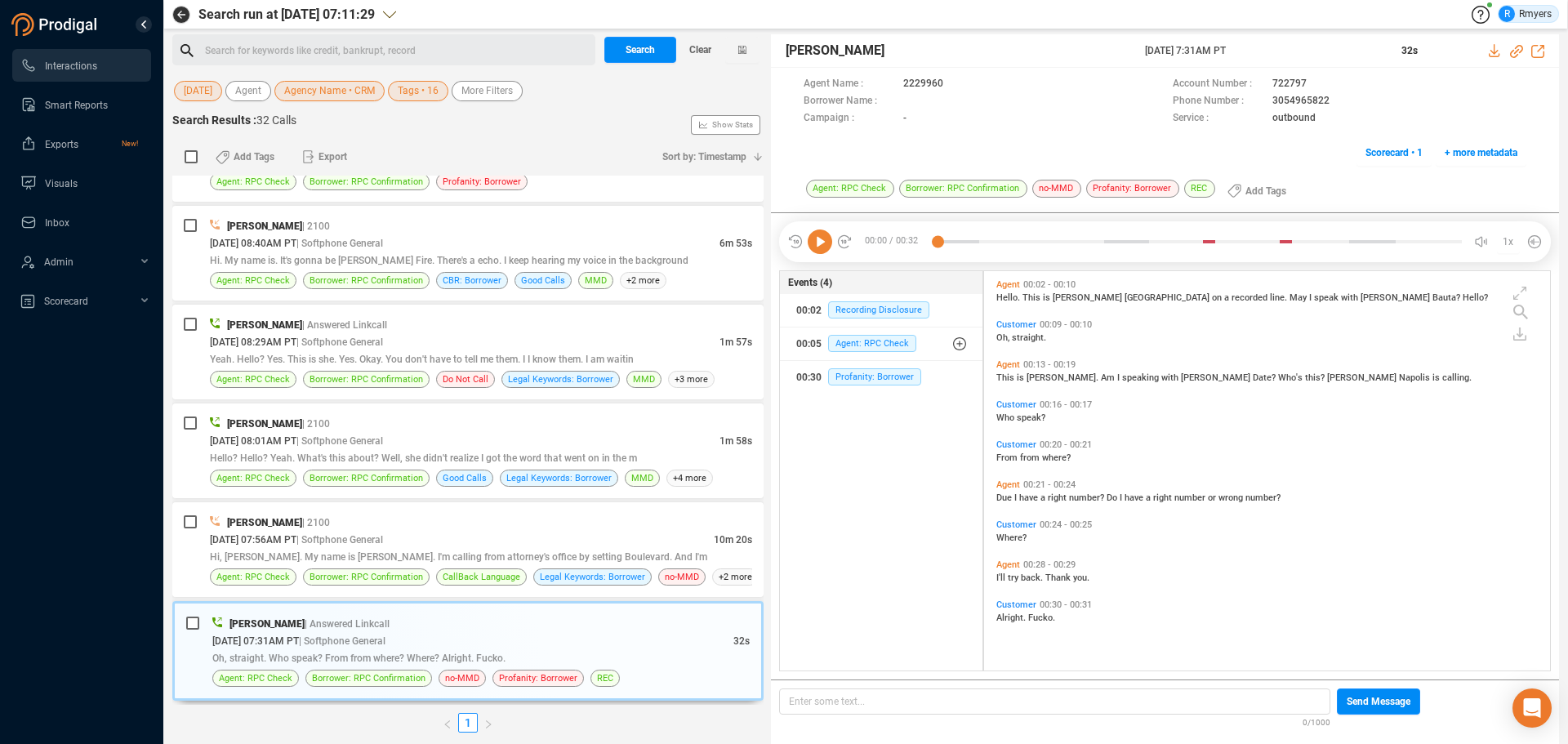
click at [822, 245] on icon at bounding box center [820, 242] width 25 height 25
click at [807, 244] on div at bounding box center [820, 242] width 65 height 25
click at [812, 244] on icon at bounding box center [820, 242] width 25 height 25
click at [278, 549] on div "Hi, Elizabeth. My name is Vanessa. I'm calling from attorney's office by settin…" at bounding box center [482, 557] width 543 height 17
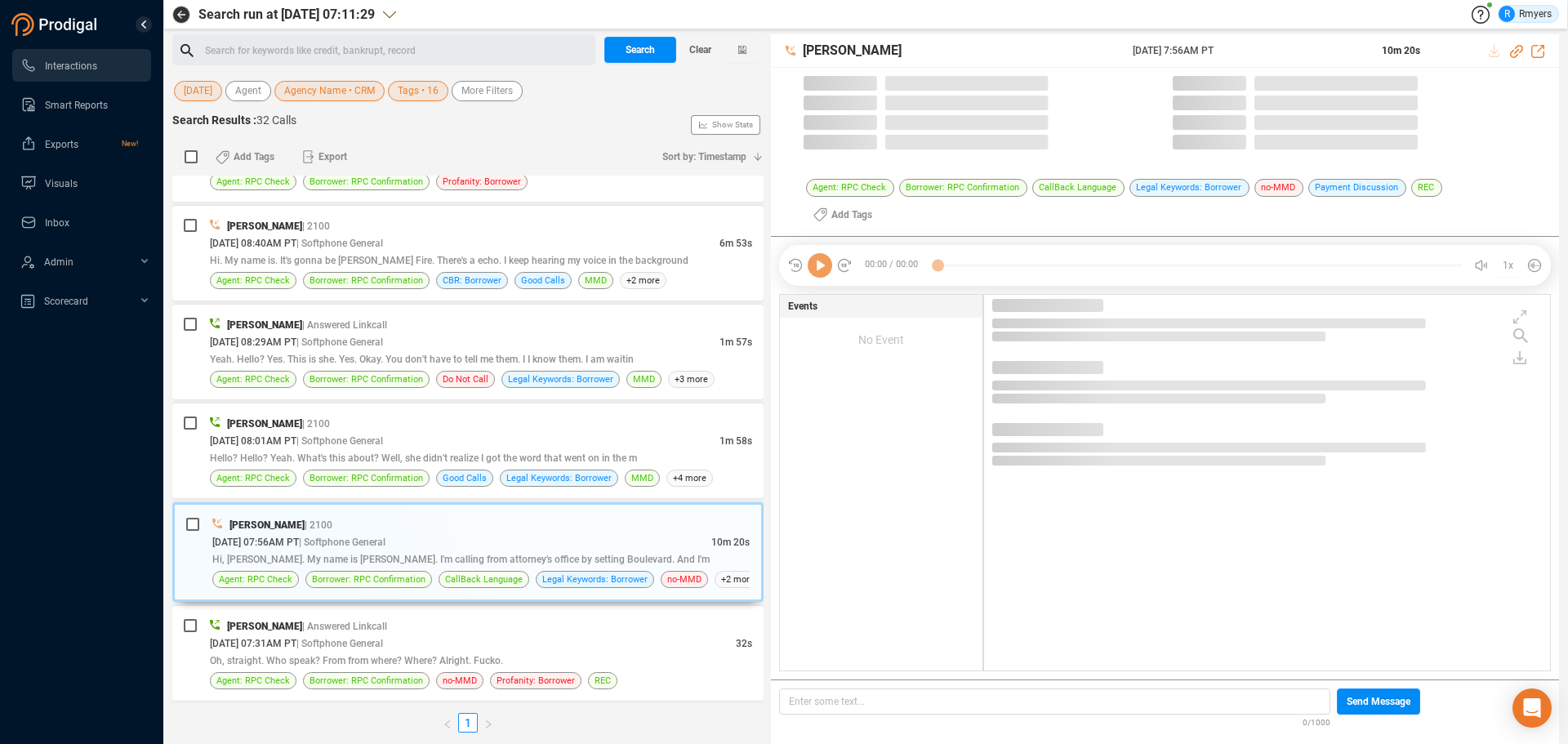
click at [826, 253] on icon at bounding box center [820, 266] width 25 height 25
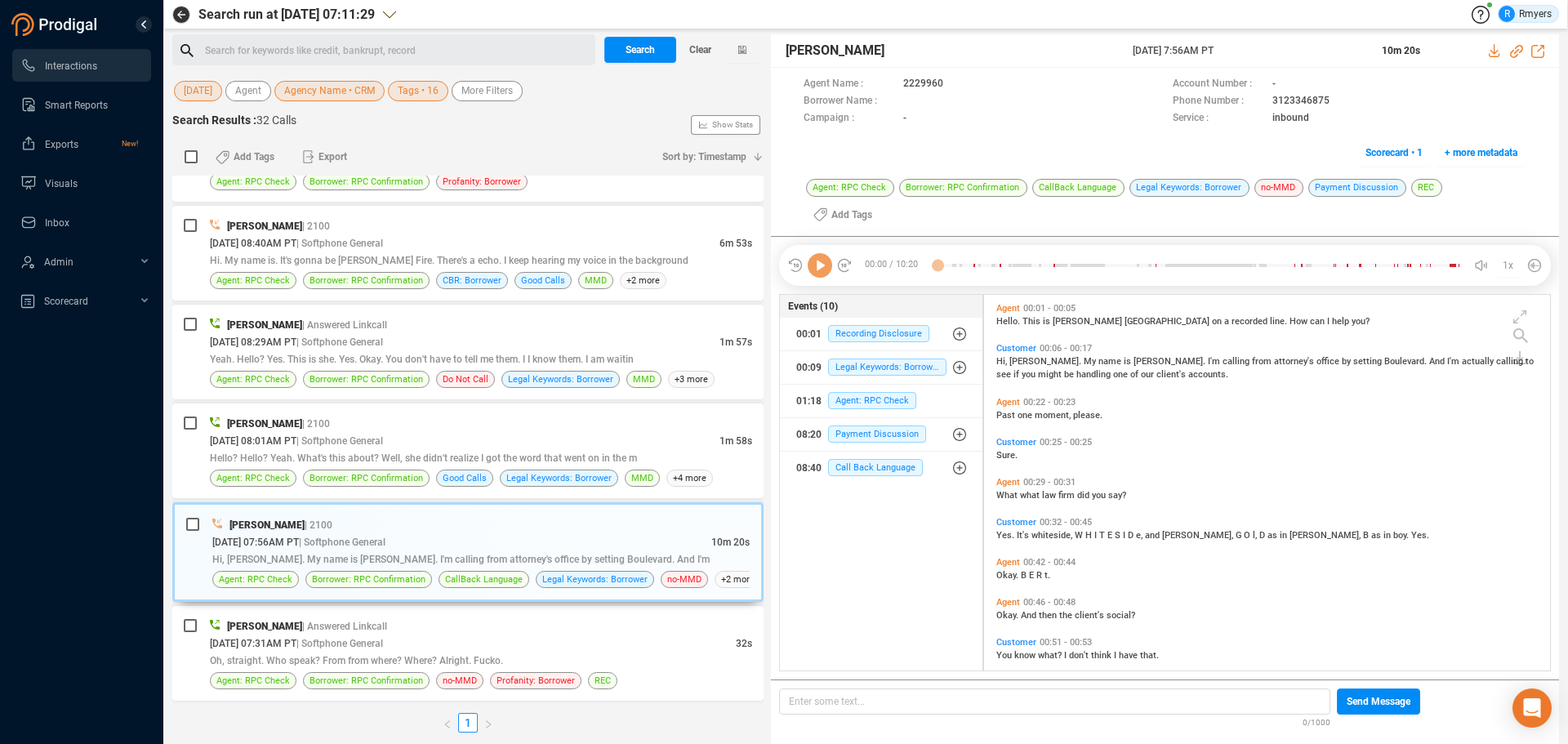
scroll to position [395, 558]
click at [825, 253] on icon at bounding box center [820, 266] width 25 height 25
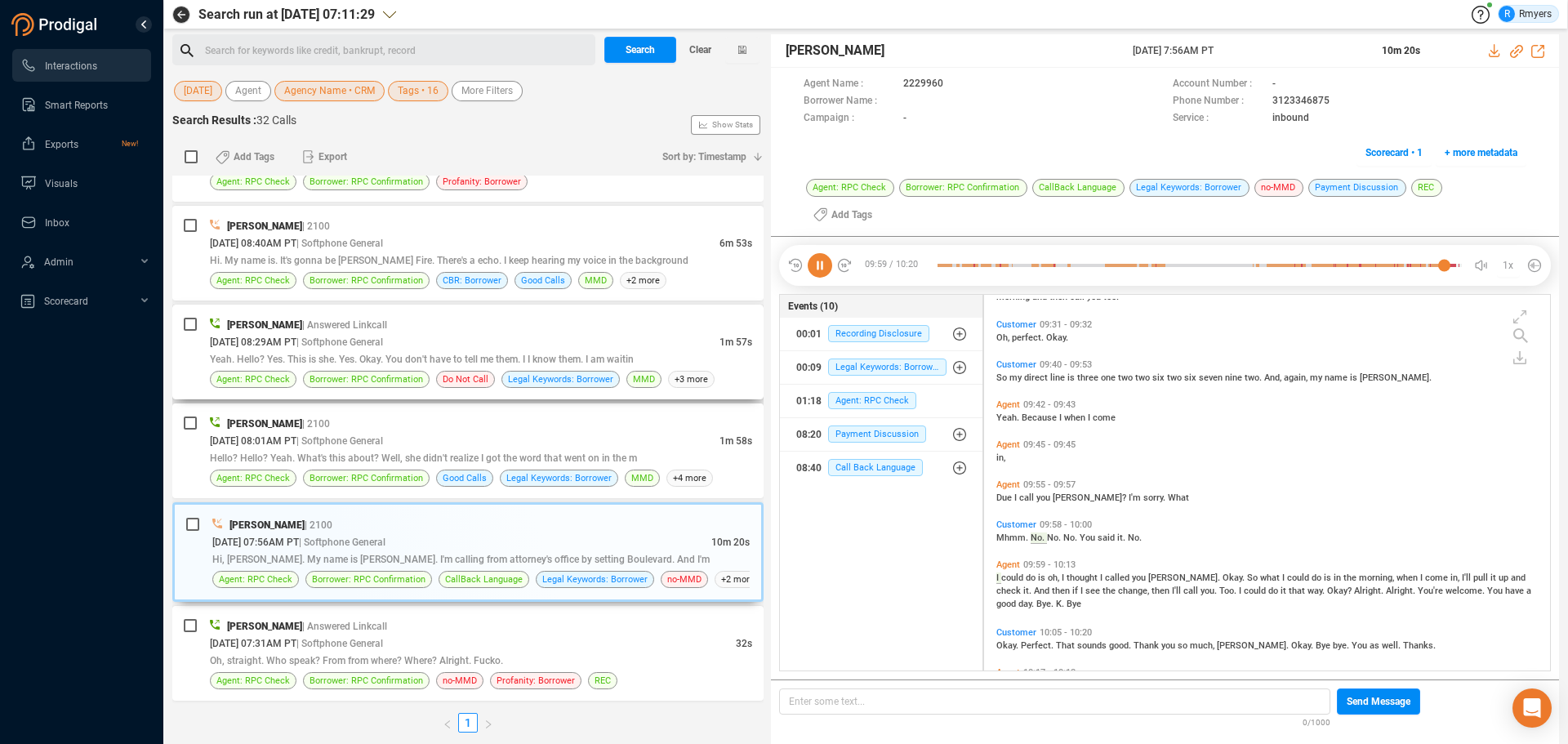
scroll to position [2857, 0]
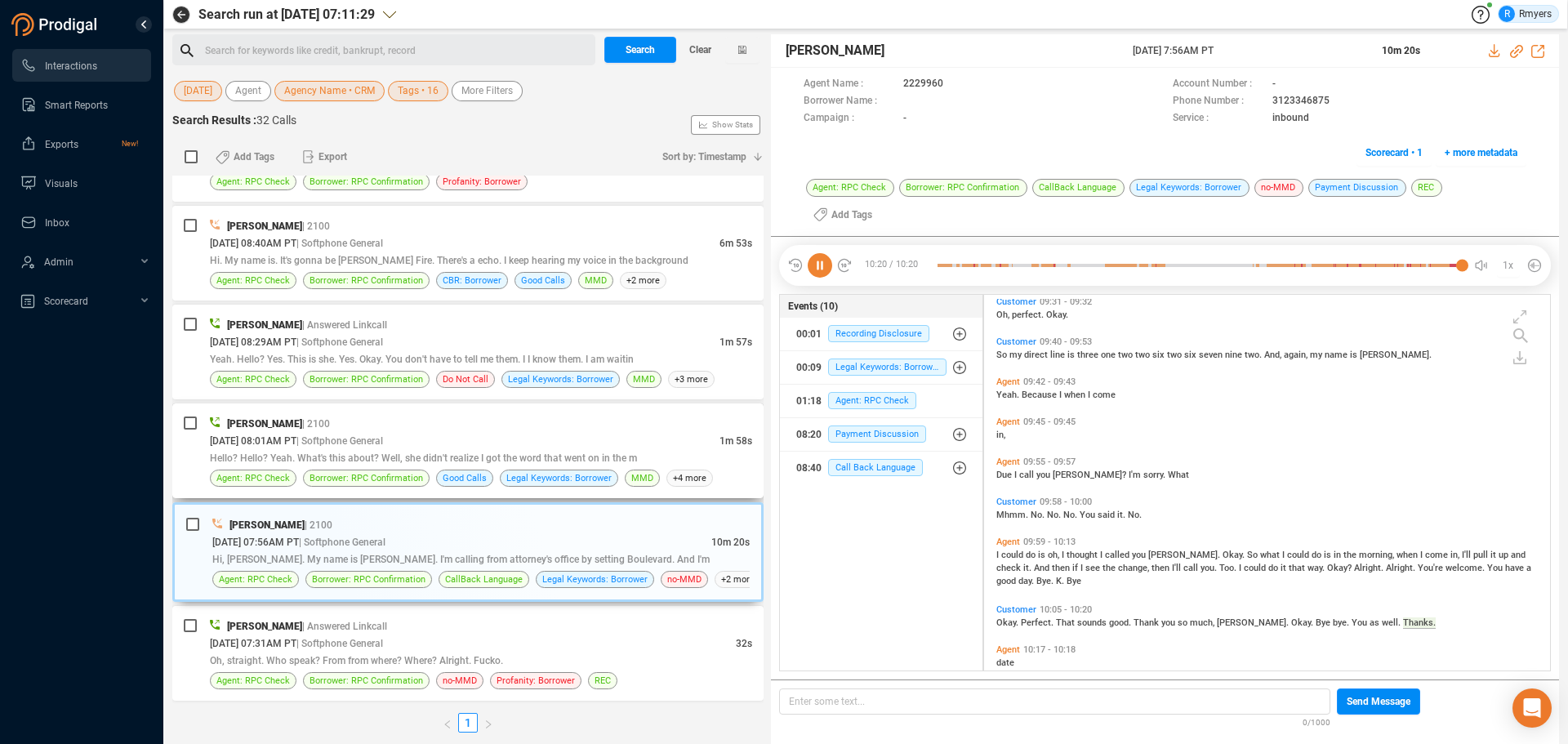
click at [444, 460] on span "Hello? Hello? Yeah. What's this about? Well, she didn't realize I got the word …" at bounding box center [423, 458] width 427 height 11
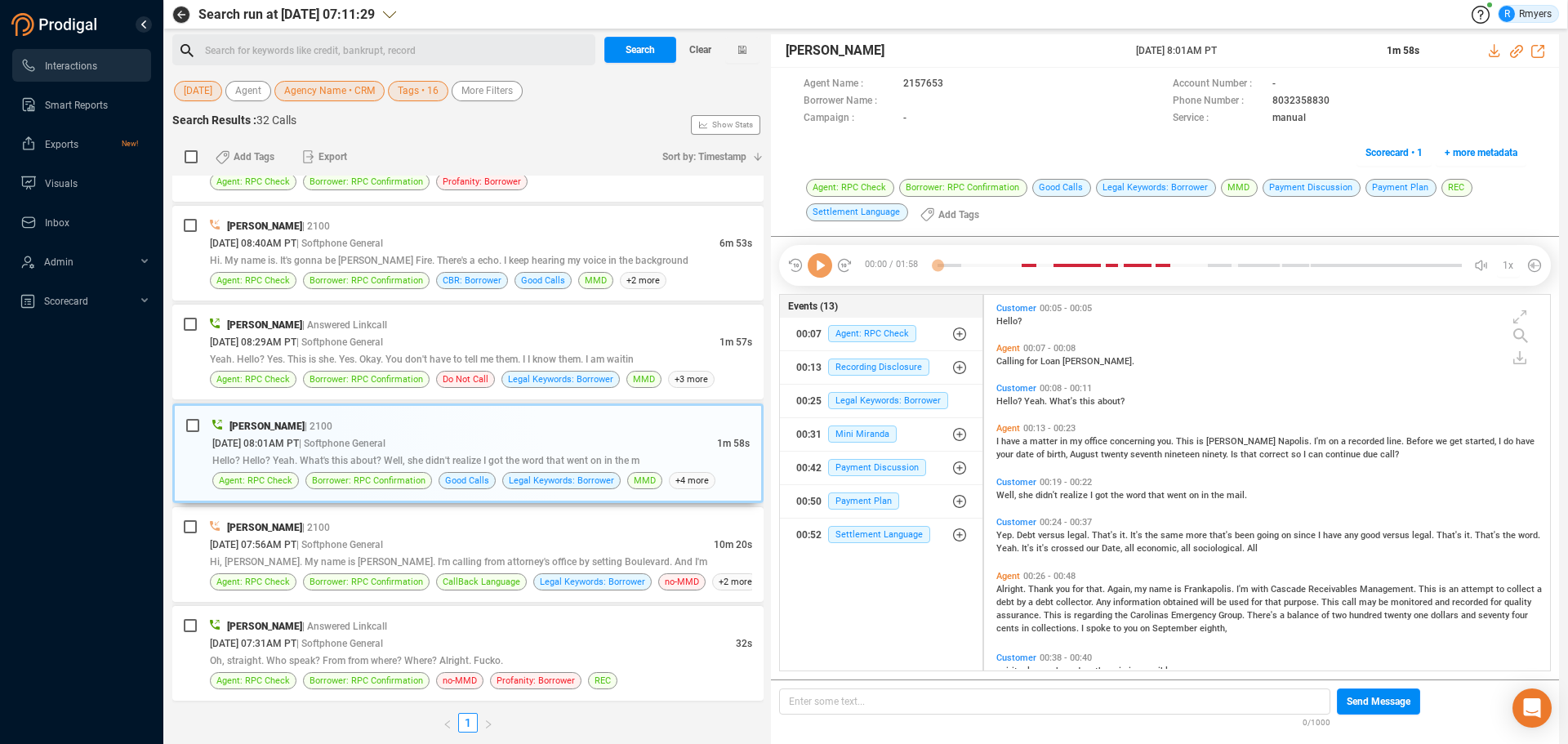
scroll to position [372, 558]
click at [817, 271] on icon at bounding box center [820, 266] width 25 height 25
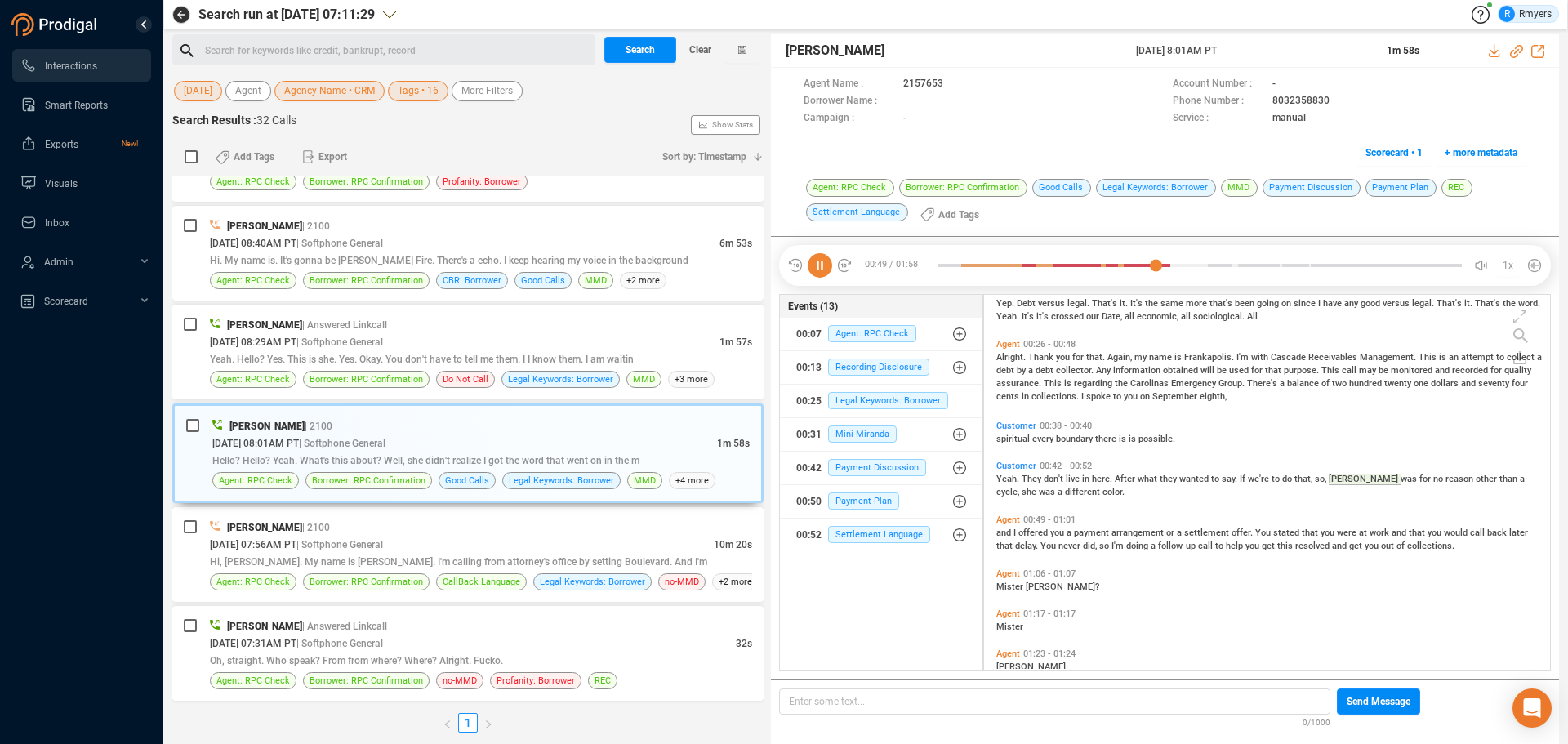
scroll to position [260, 0]
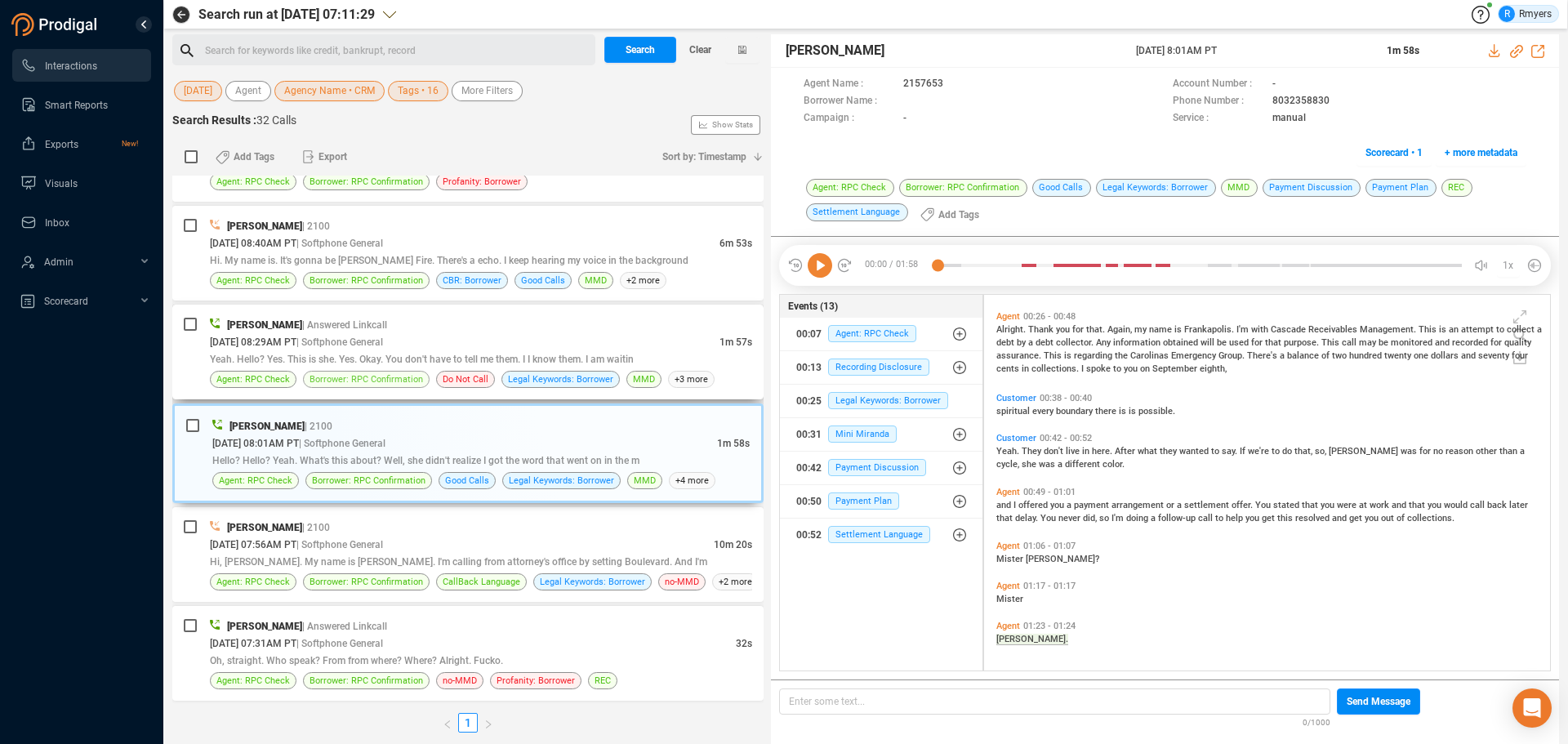
click at [390, 380] on span "Borrower: RPC Confirmation" at bounding box center [366, 379] width 114 height 15
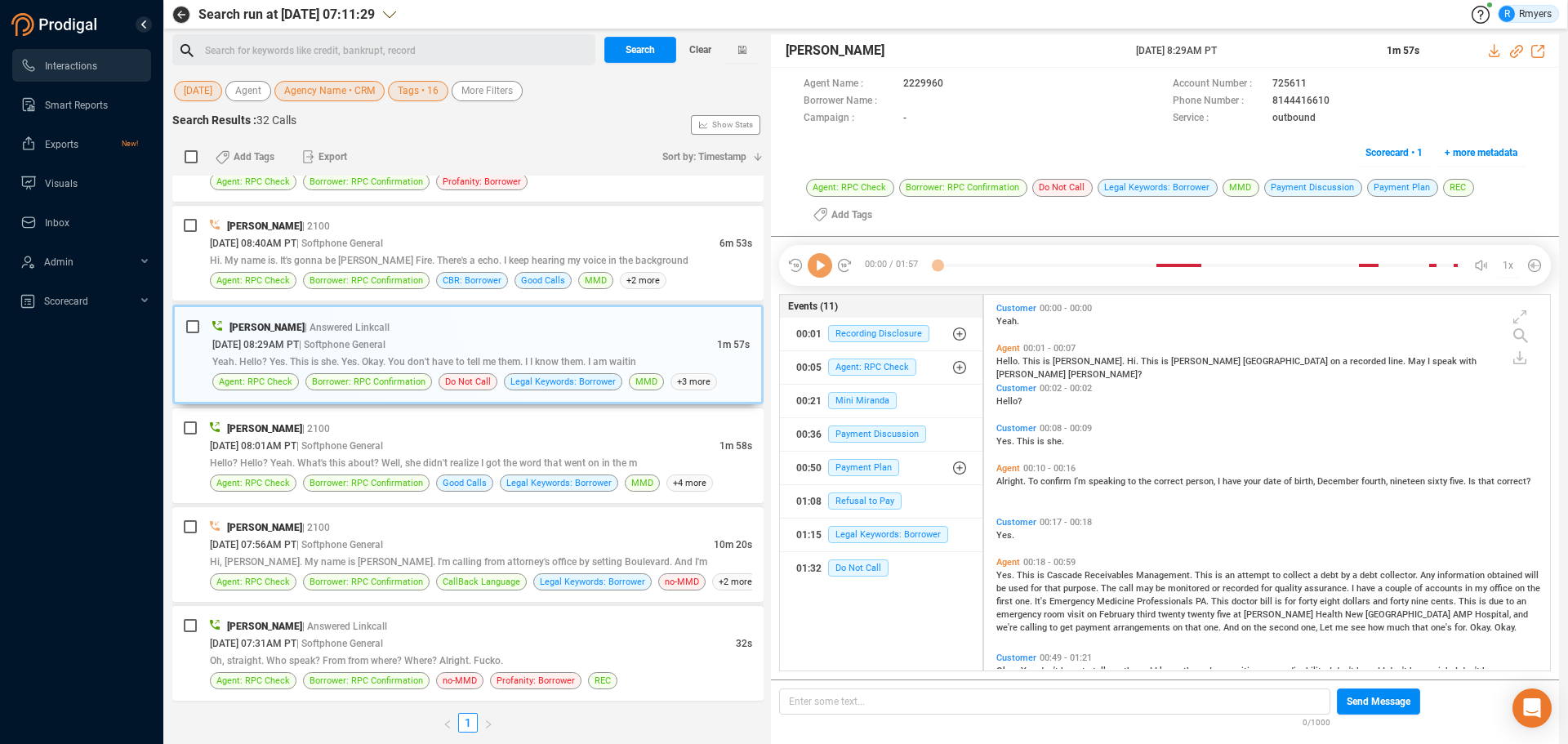
scroll to position [372, 558]
click at [811, 270] on icon at bounding box center [820, 266] width 25 height 25
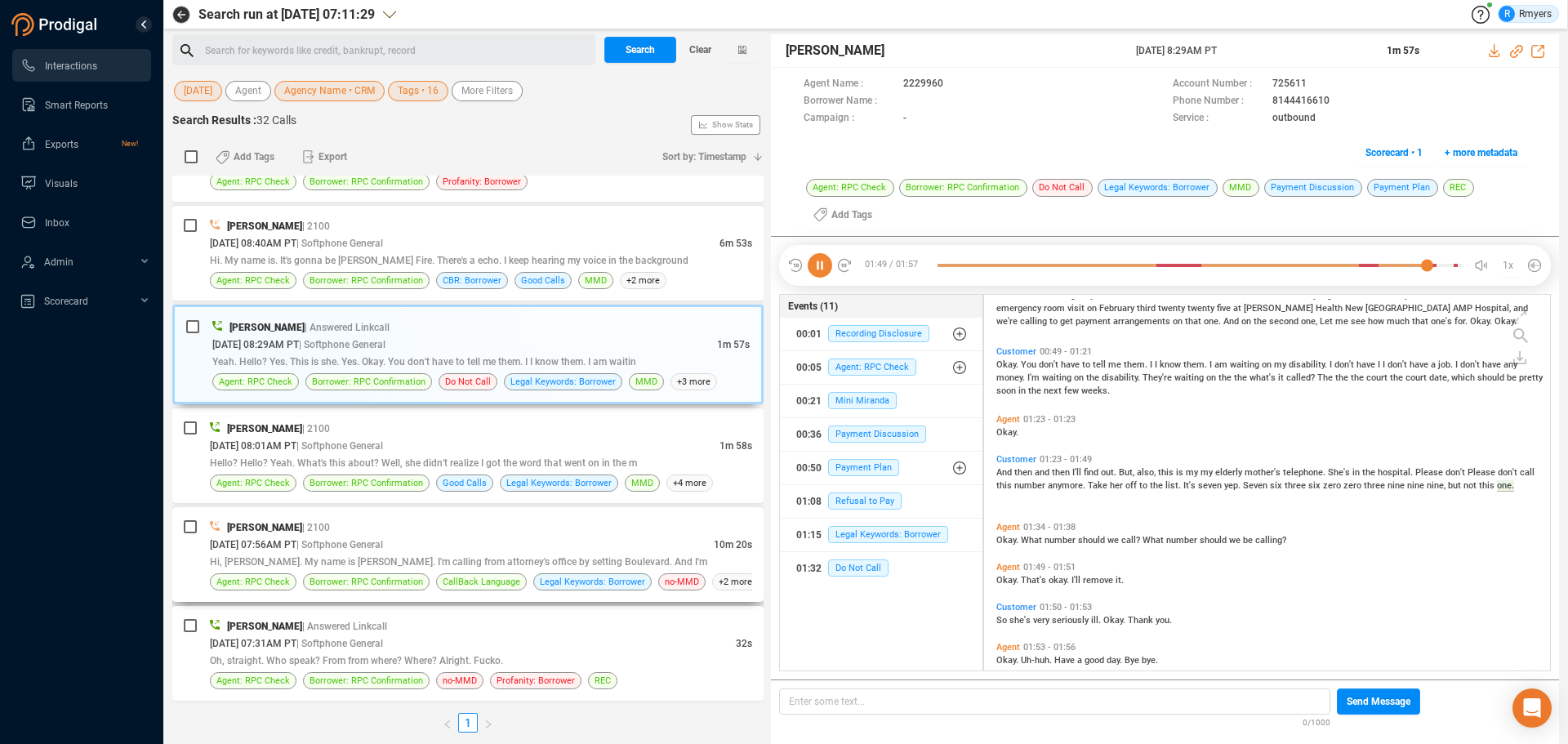
scroll to position [368, 0]
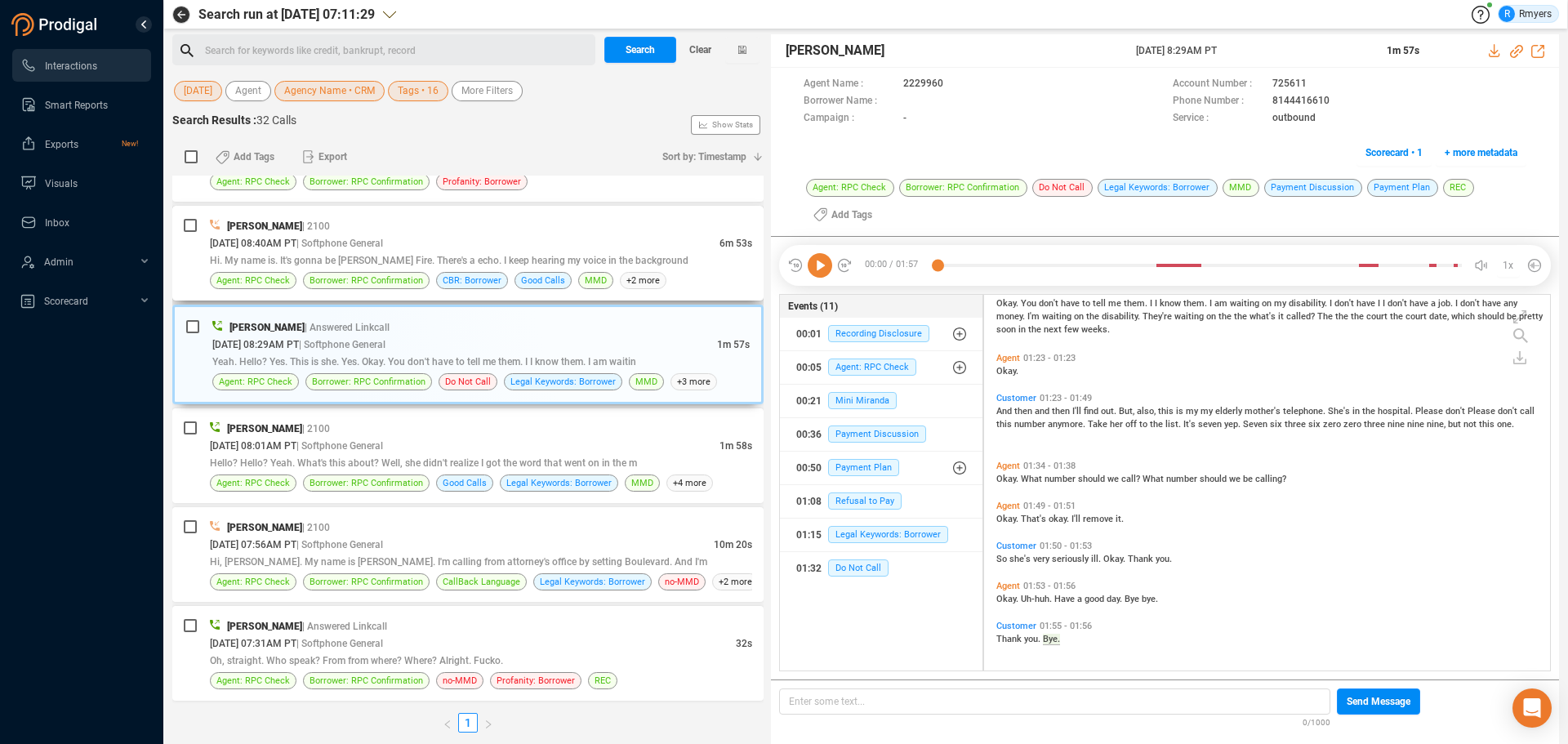
click at [398, 267] on div "Hi. My name is. It's gonna be Victor Fire. There's a echo. I keep hearing my vo…" at bounding box center [482, 260] width 543 height 17
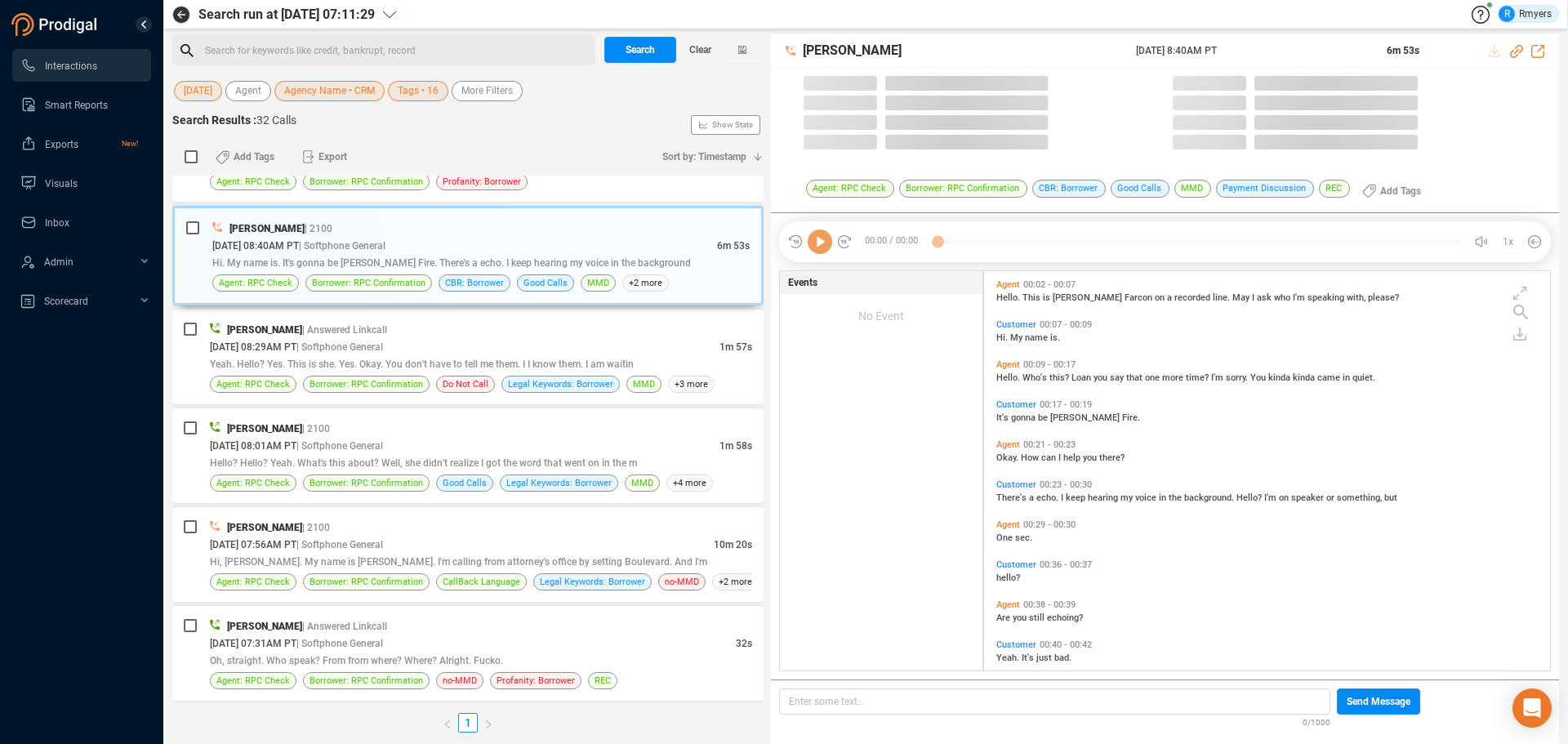
scroll to position [395, 558]
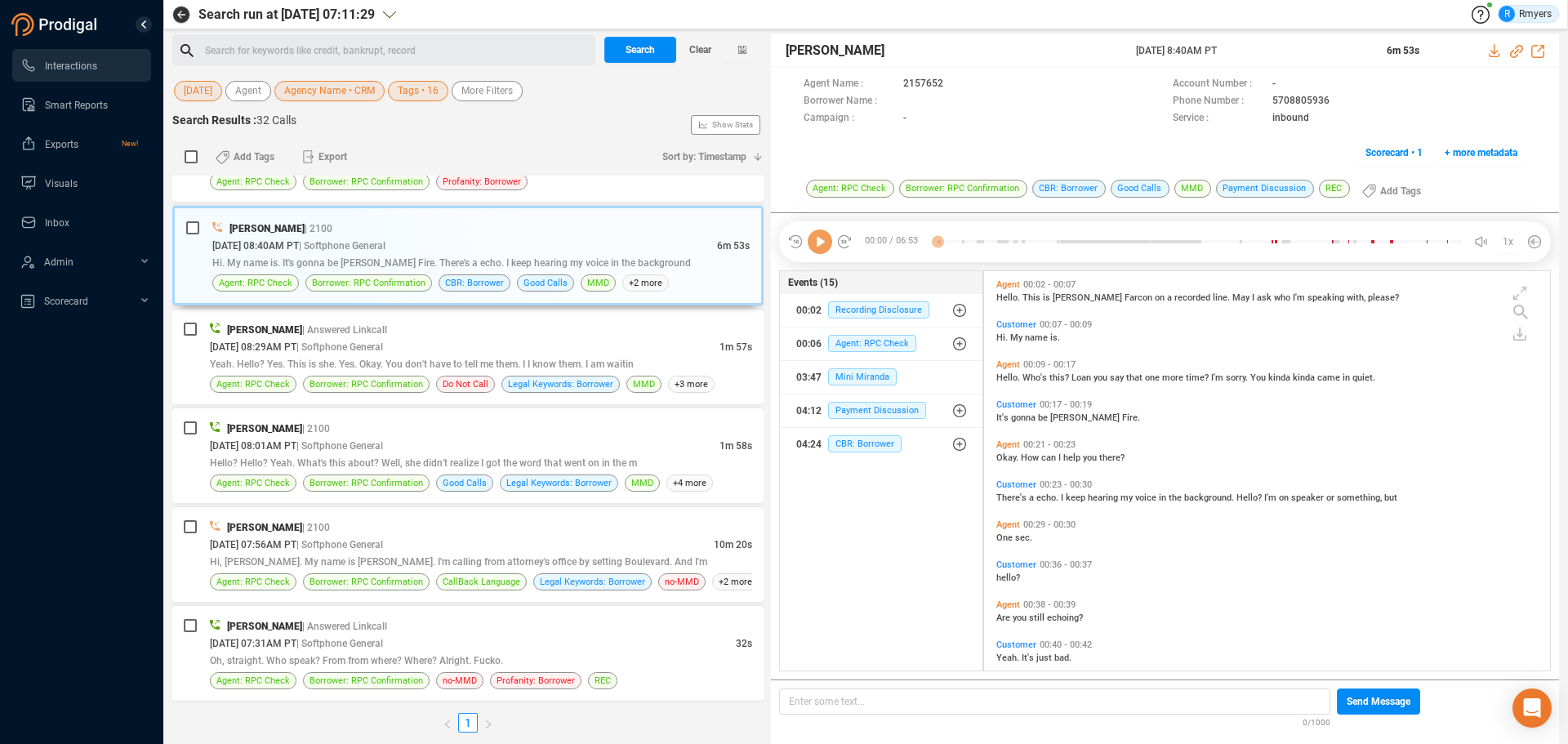
click at [819, 244] on icon at bounding box center [820, 242] width 25 height 25
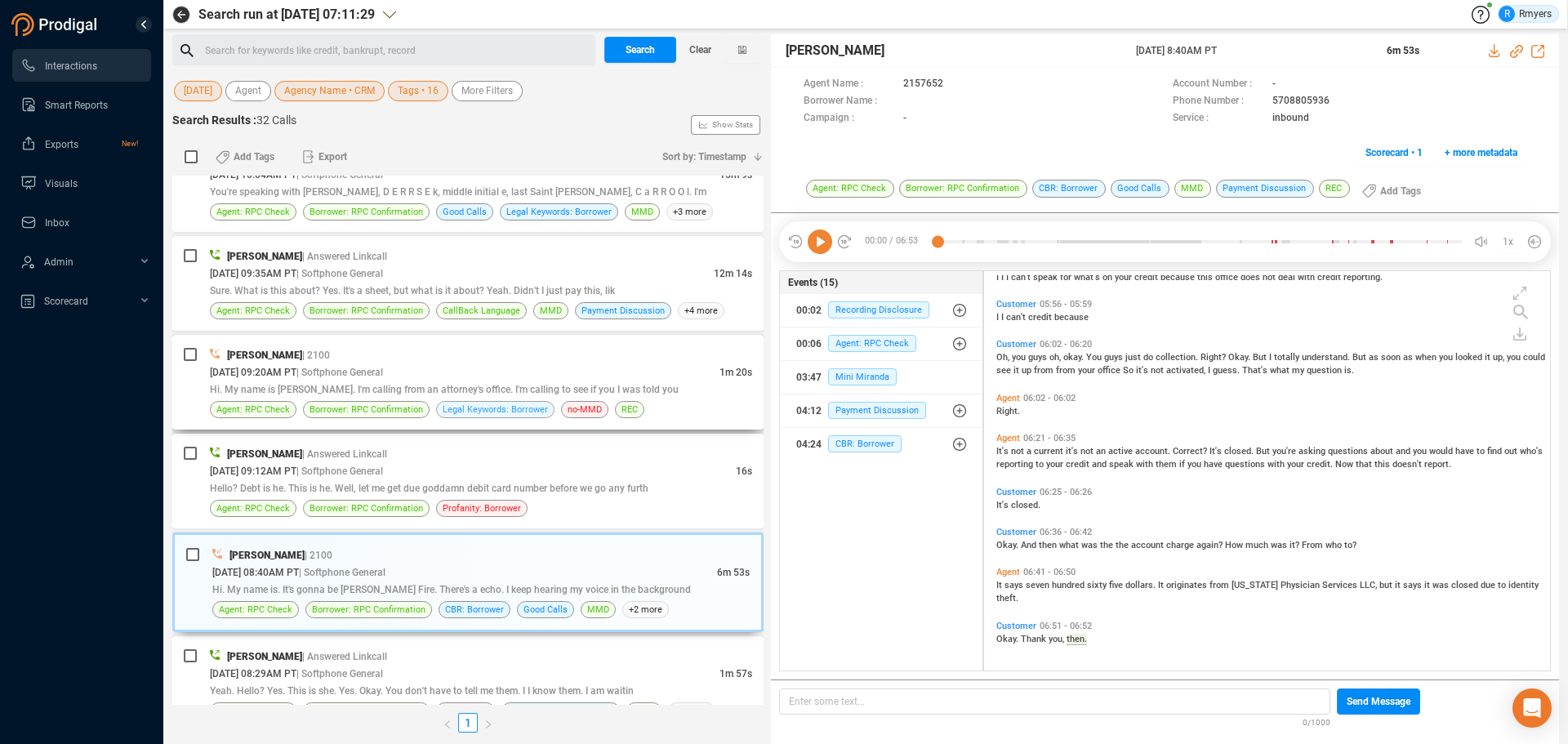
scroll to position [2229, 0]
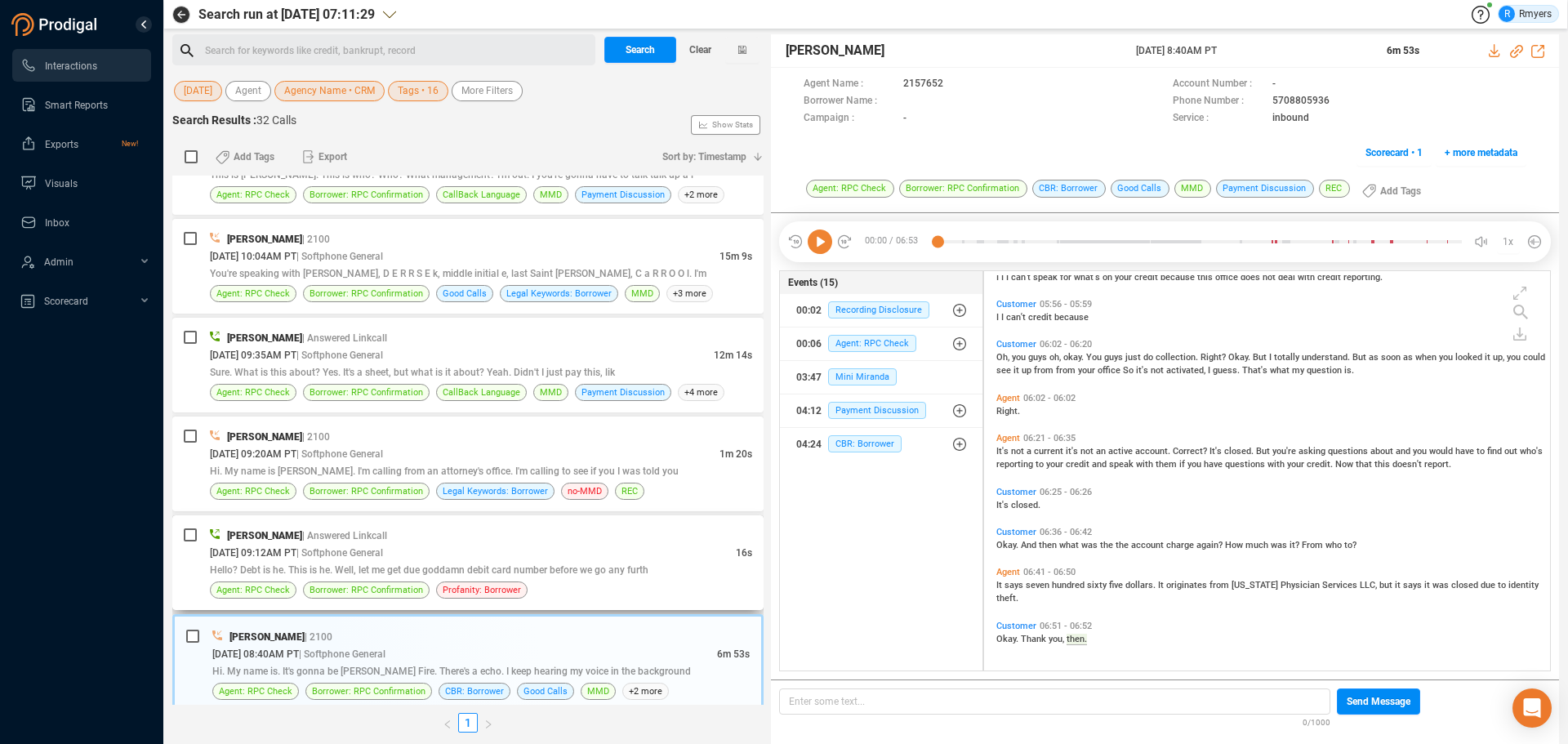
click at [605, 574] on span "Hello? Debt is he. This is he. Well, let me get due goddamn debit card number b…" at bounding box center [429, 570] width 439 height 11
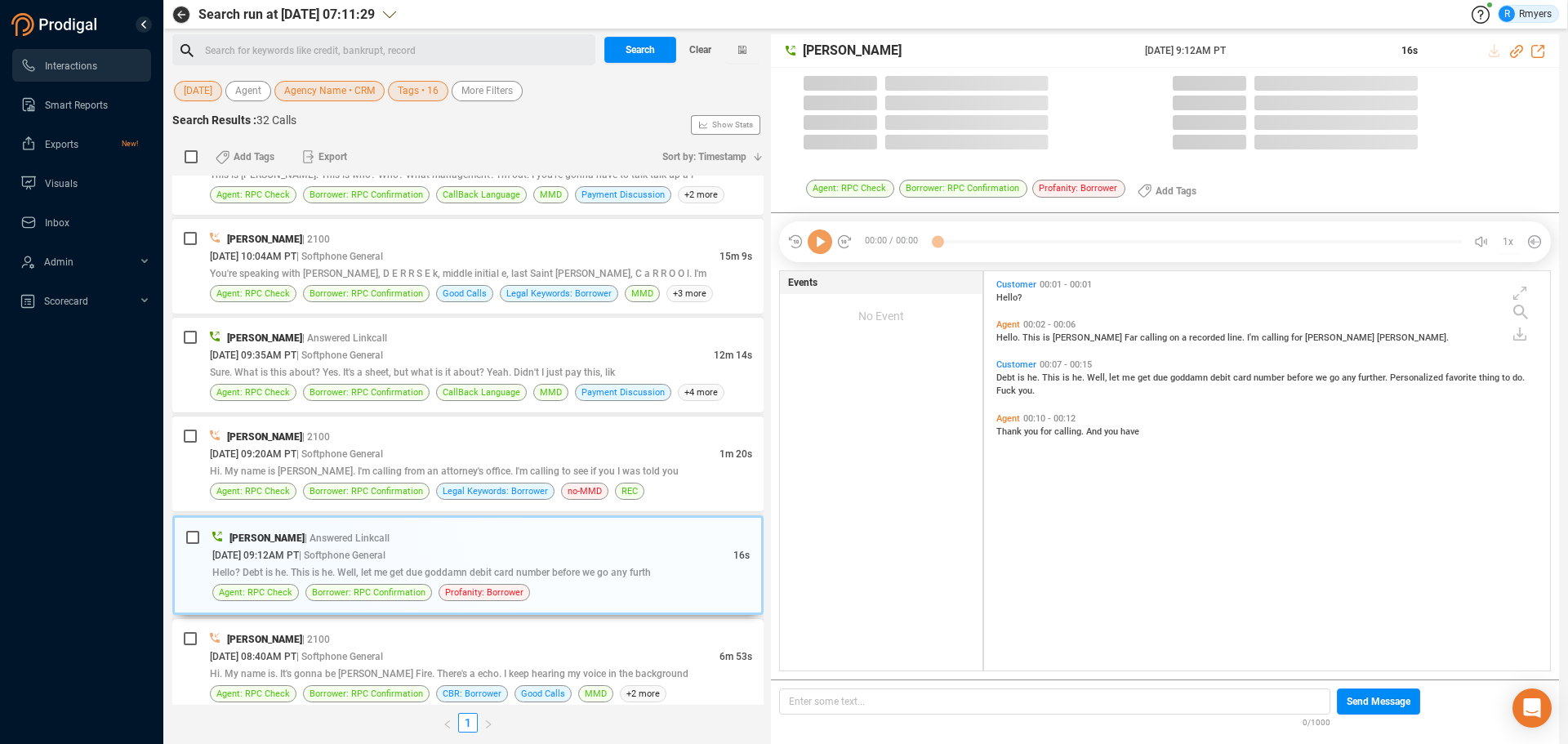
scroll to position [395, 558]
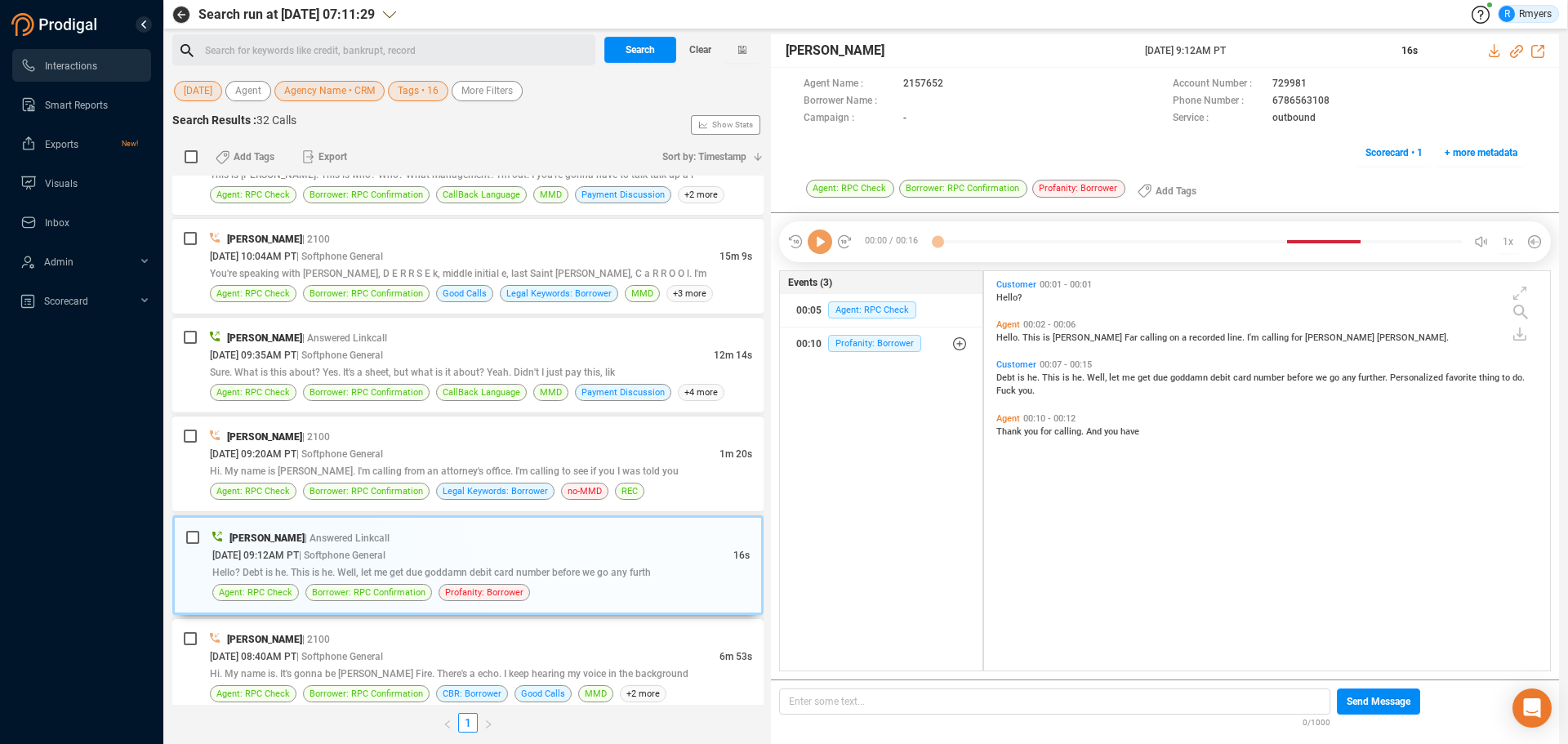
click at [504, 667] on div "Hi. My name is. It's gonna be Victor Fire. There's a echo. I keep hearing my vo…" at bounding box center [482, 673] width 543 height 17
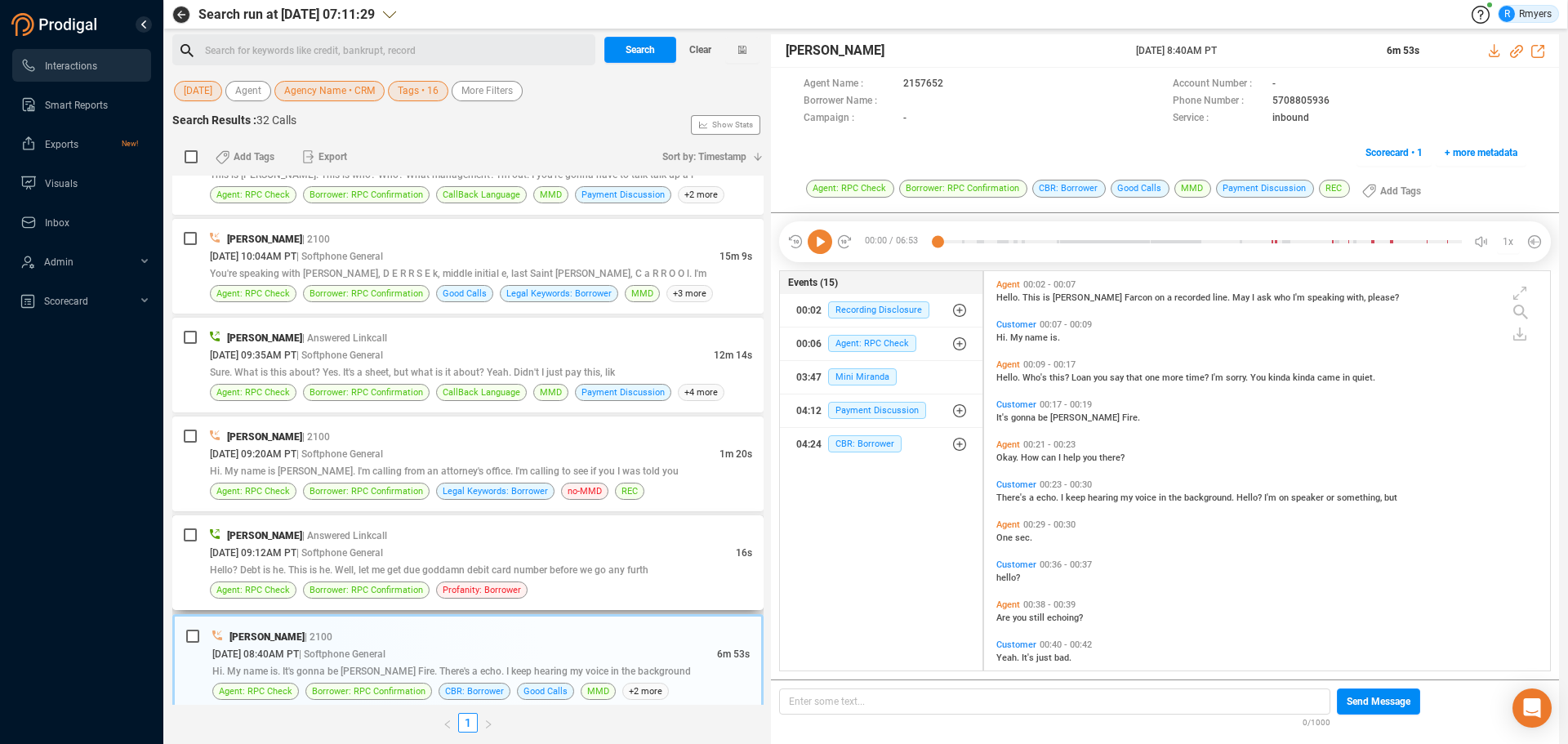
click at [512, 556] on div "09/16/2025 @ 09:12AM PT | Softphone General" at bounding box center [473, 552] width 526 height 17
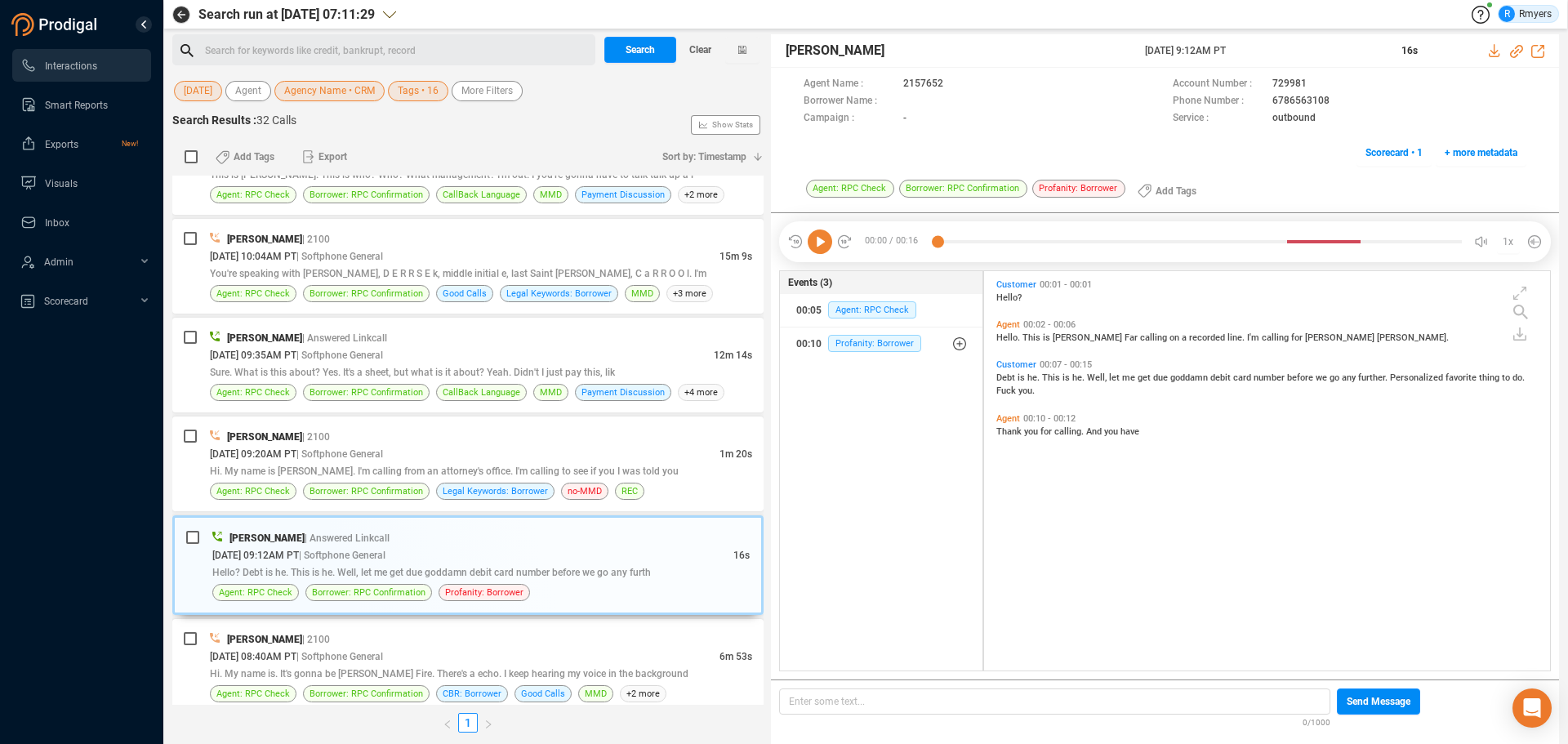
click at [813, 246] on icon at bounding box center [820, 242] width 25 height 25
drag, startPoint x: 597, startPoint y: 443, endPoint x: 589, endPoint y: 448, distance: 9.4
click at [599, 442] on div "Frank Napoles | 2100" at bounding box center [482, 436] width 543 height 17
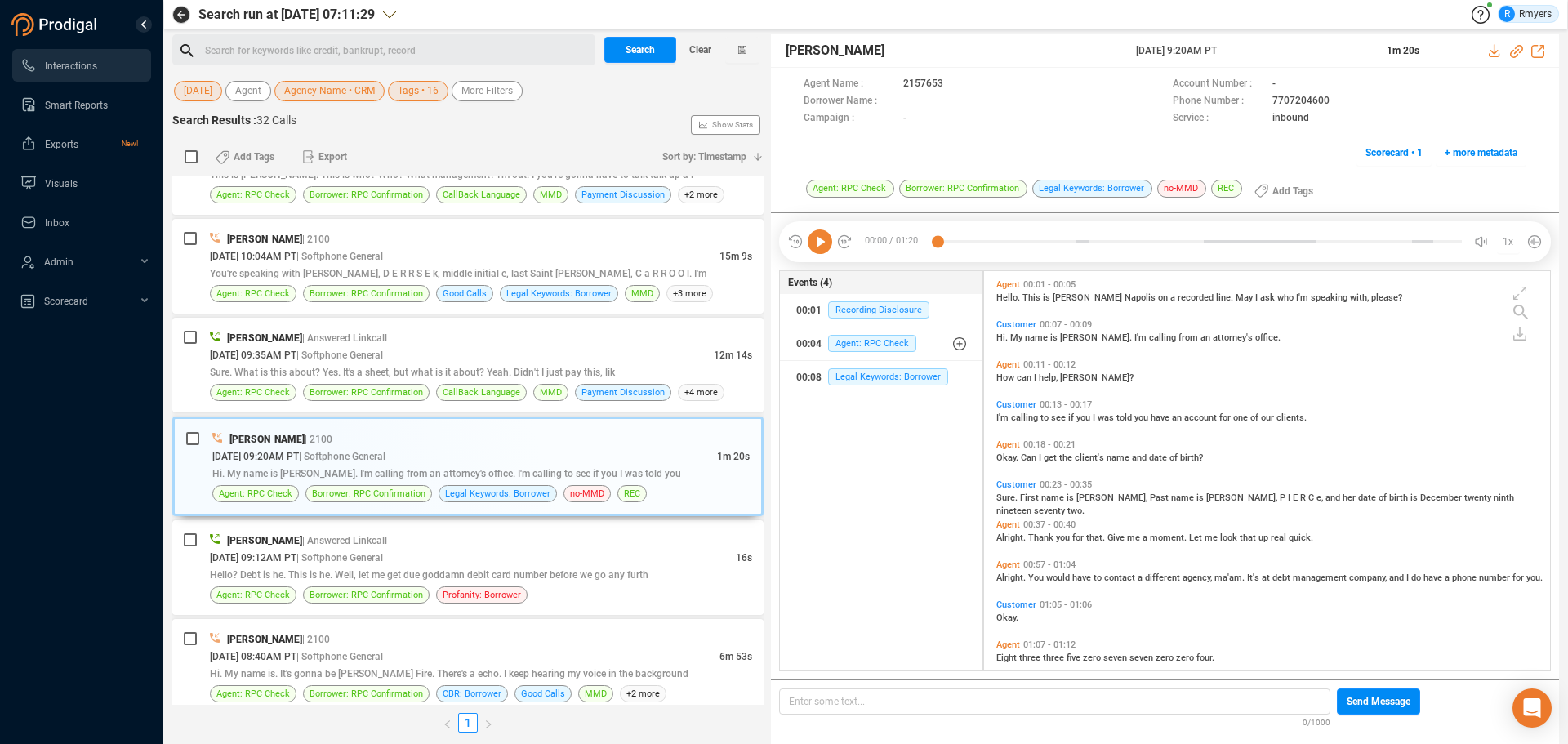
click at [817, 246] on icon at bounding box center [820, 242] width 25 height 25
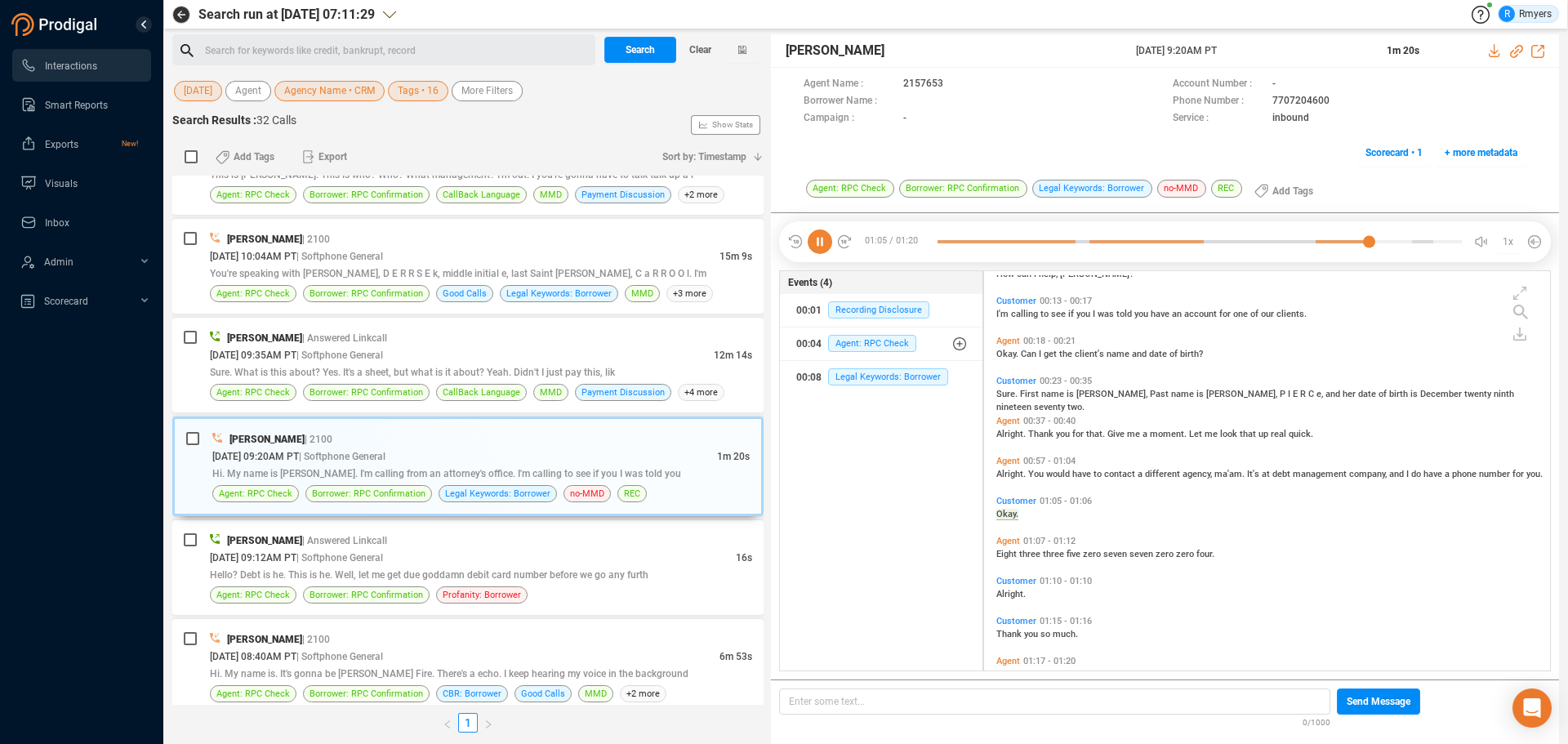
scroll to position [138, 0]
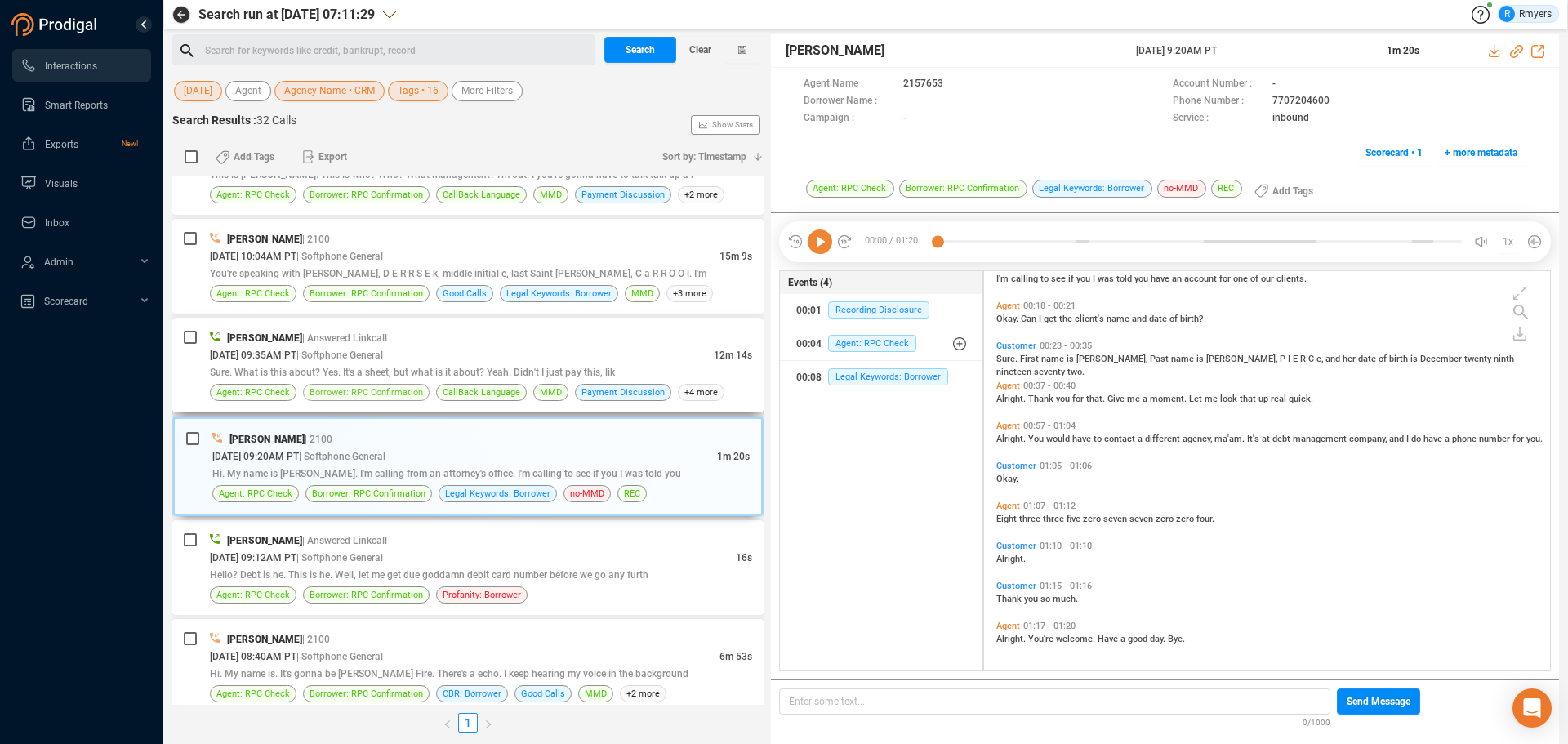
drag, startPoint x: 375, startPoint y: 353, endPoint x: 376, endPoint y: 393, distance: 40.0
click at [372, 356] on span "| Softphone General" at bounding box center [339, 355] width 87 height 11
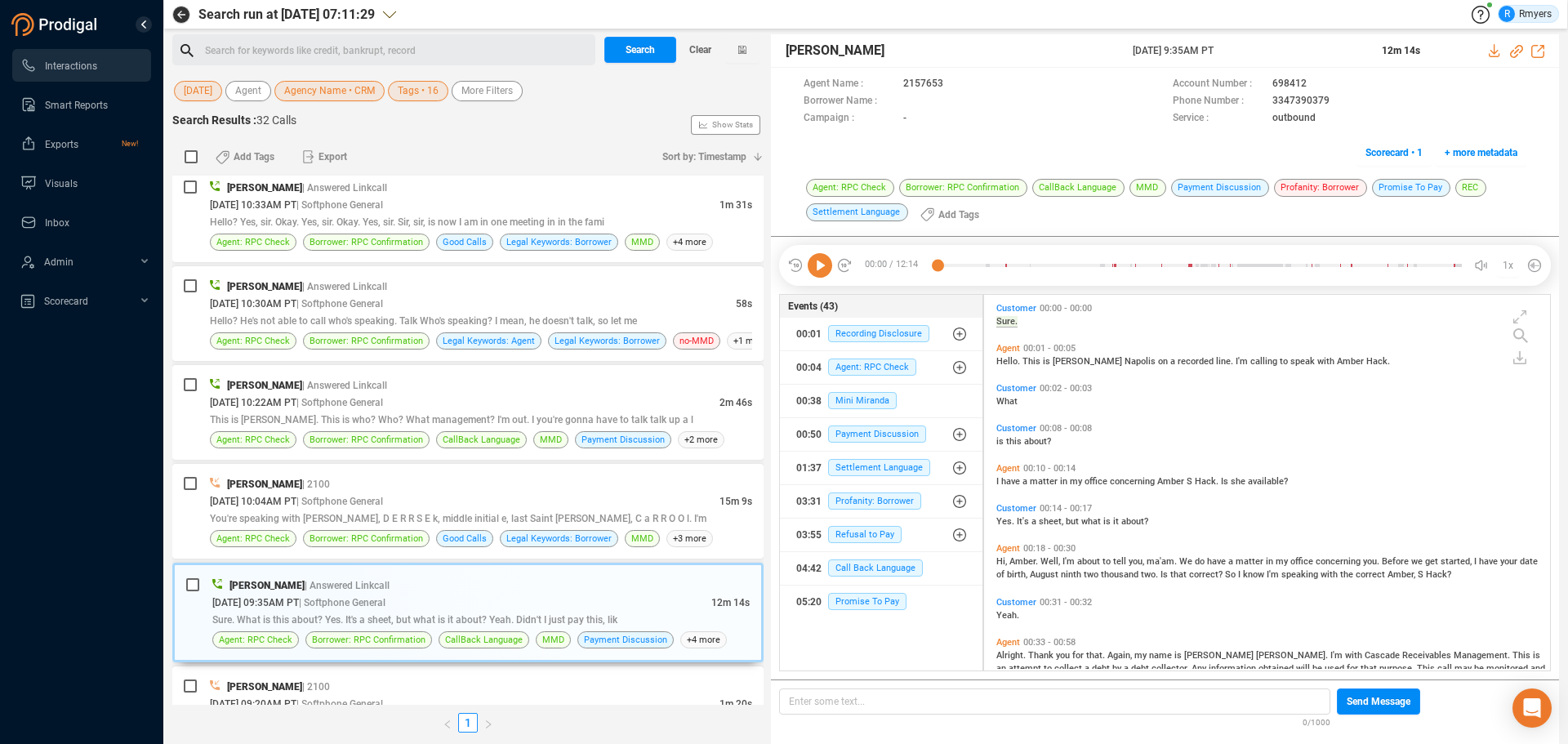
scroll to position [1903, 0]
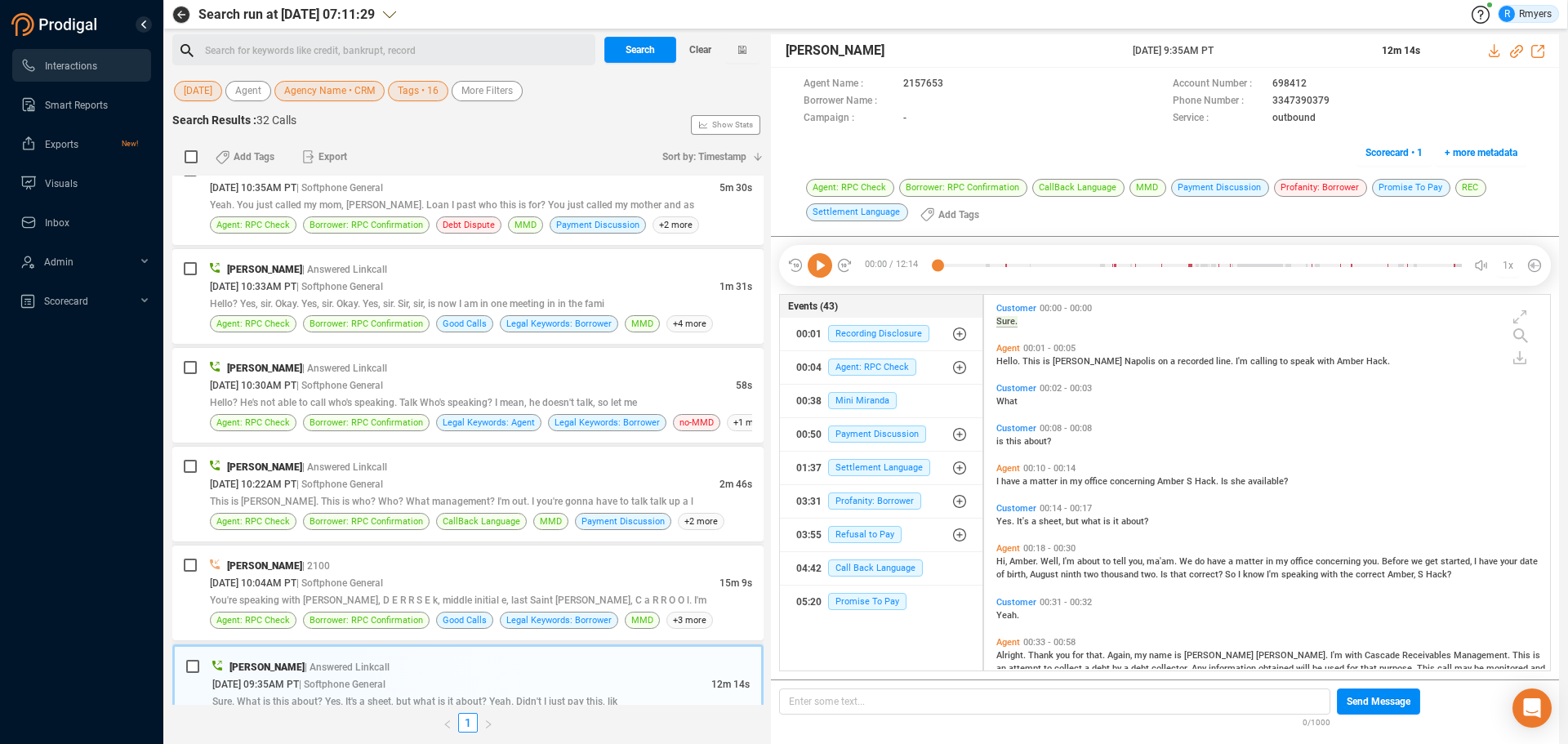
click at [815, 268] on icon at bounding box center [820, 266] width 25 height 25
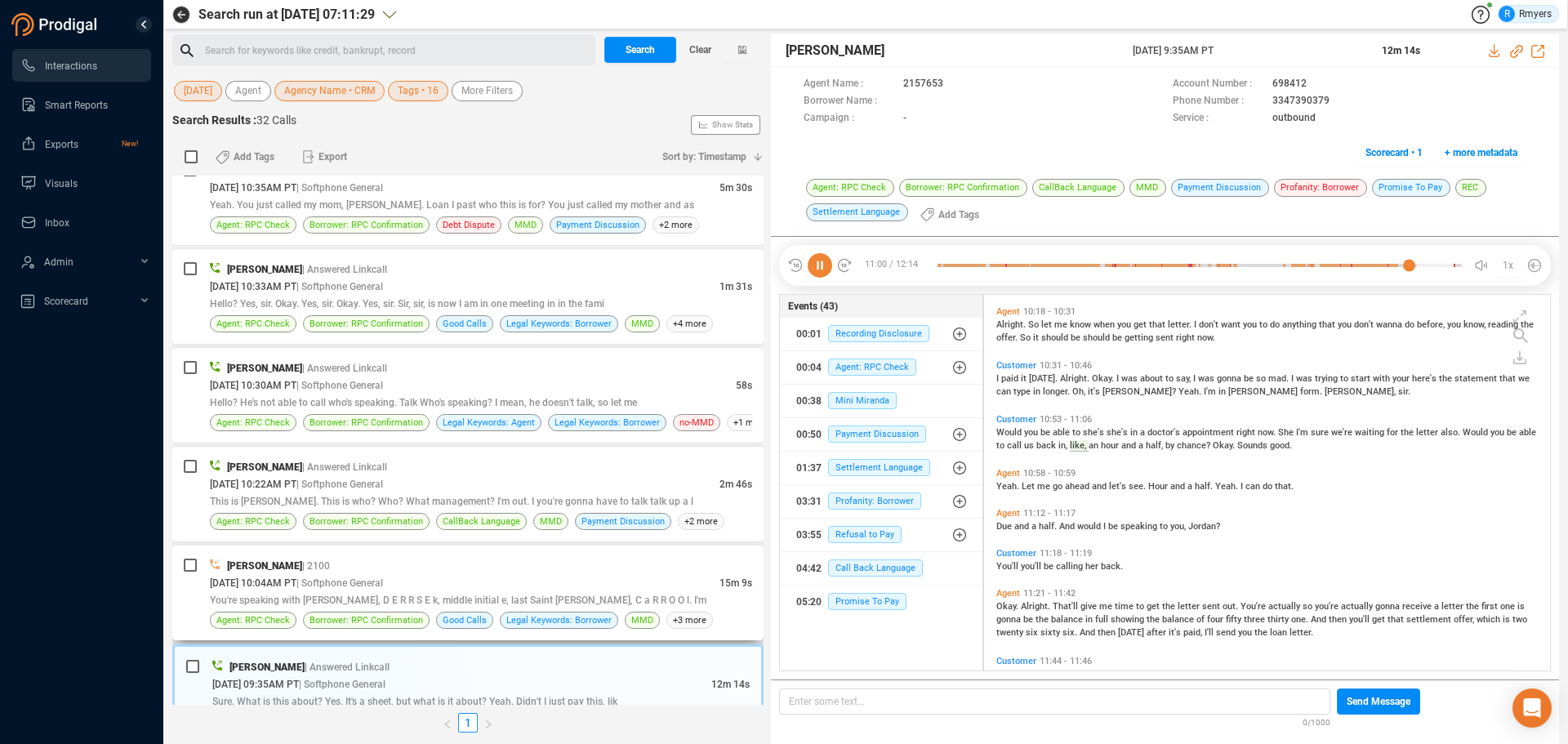
scroll to position [3728, 0]
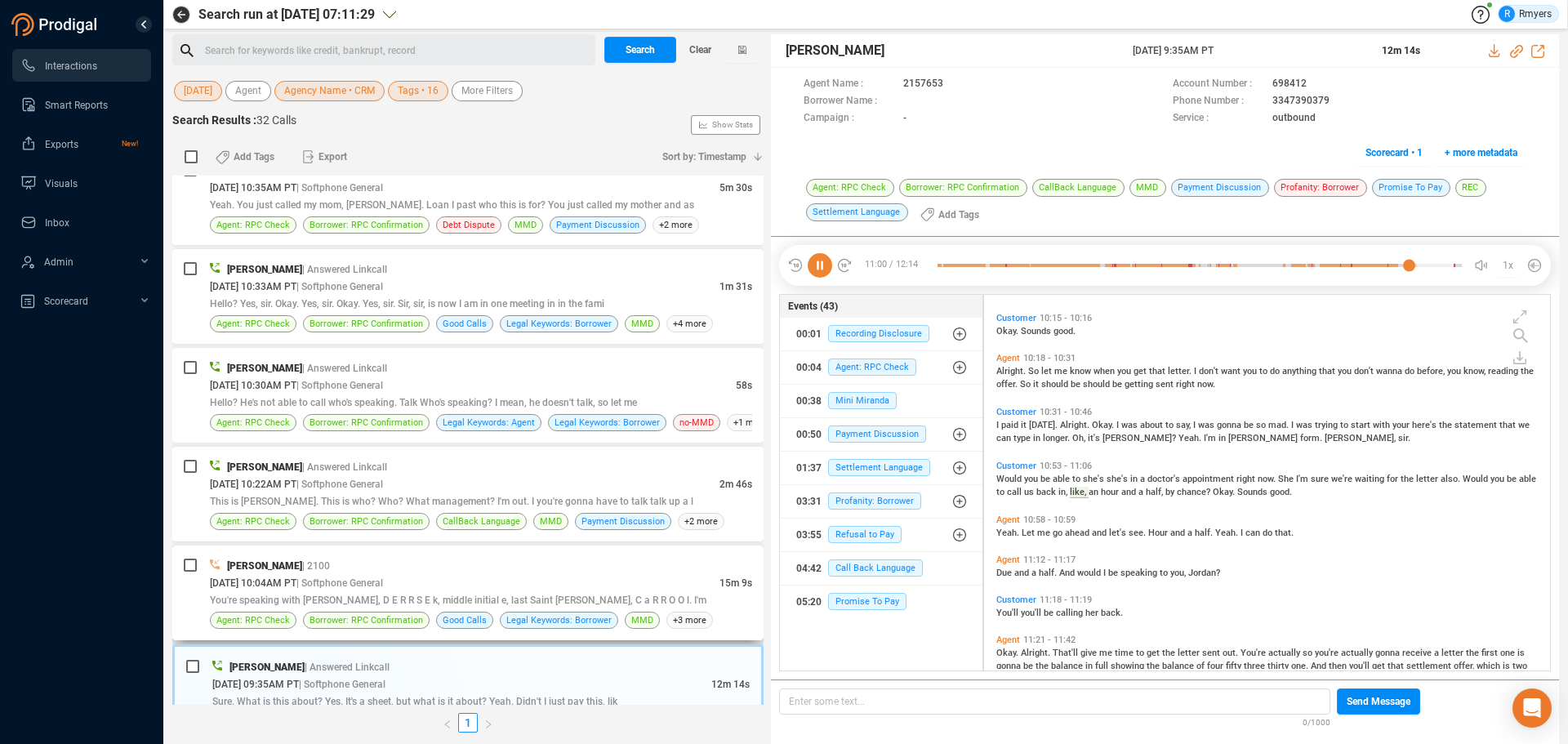
click at [583, 569] on div "Frank Napoles | 2100" at bounding box center [482, 565] width 543 height 17
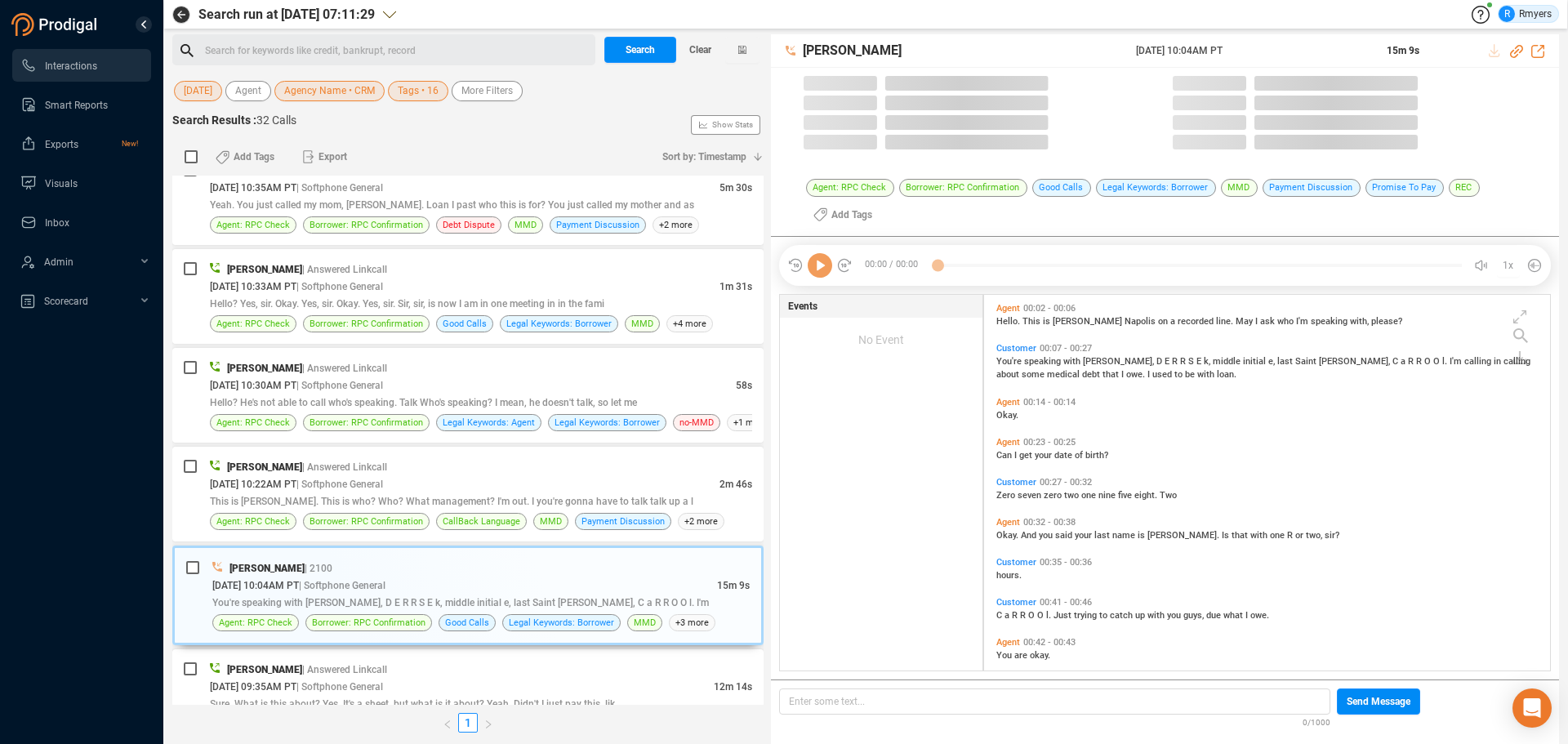
scroll to position [372, 558]
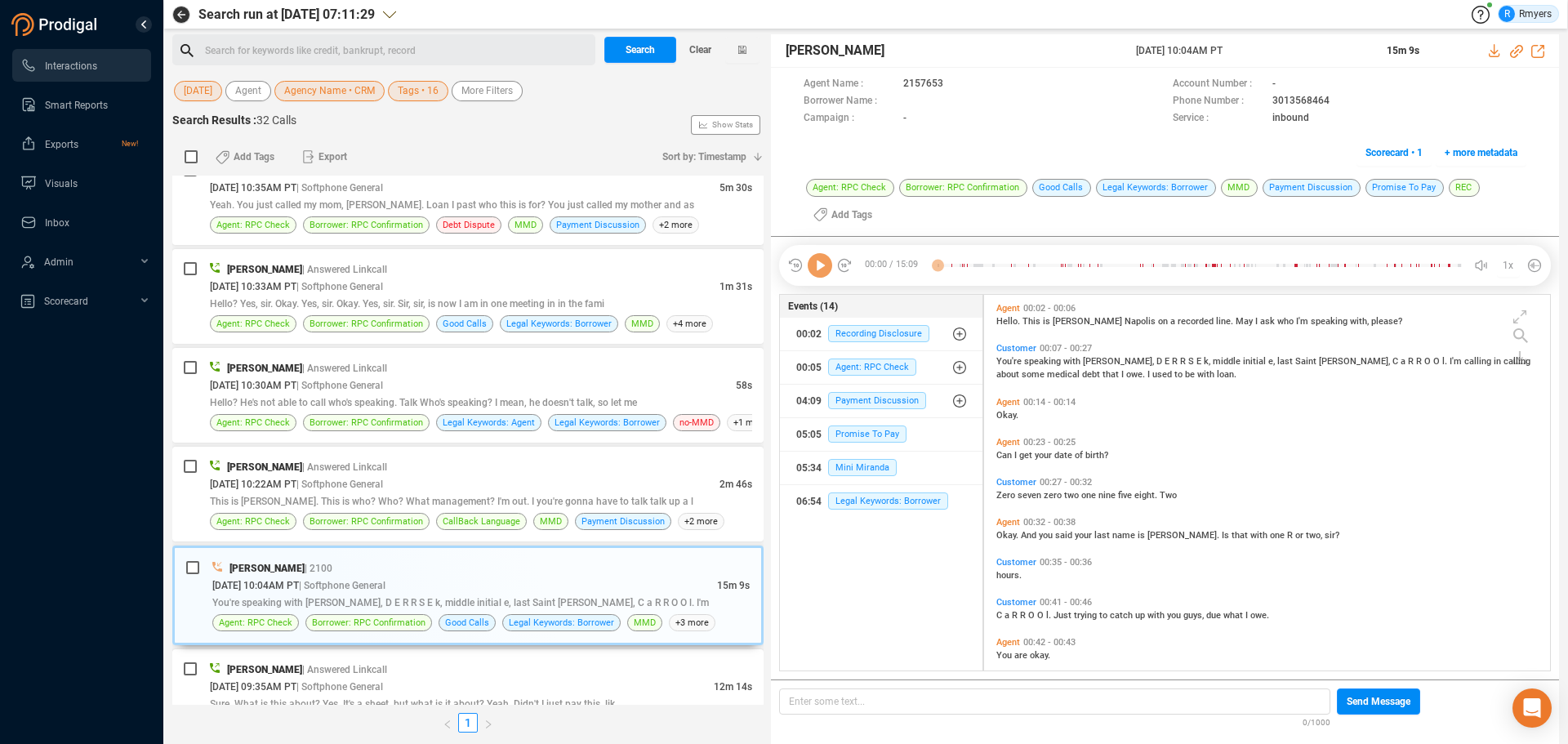
click at [824, 273] on icon at bounding box center [820, 266] width 25 height 25
click at [818, 265] on icon at bounding box center [820, 266] width 25 height 25
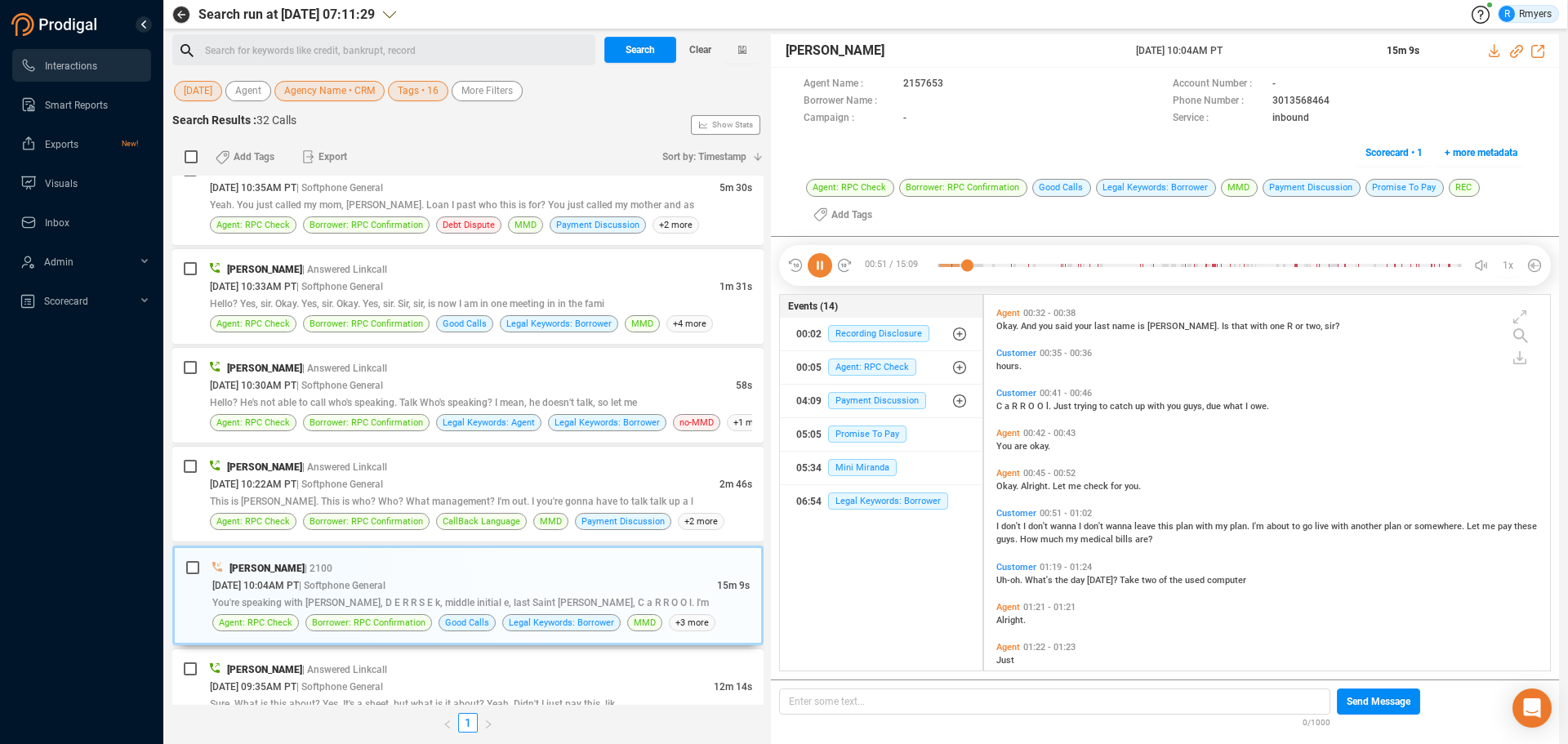
scroll to position [256, 0]
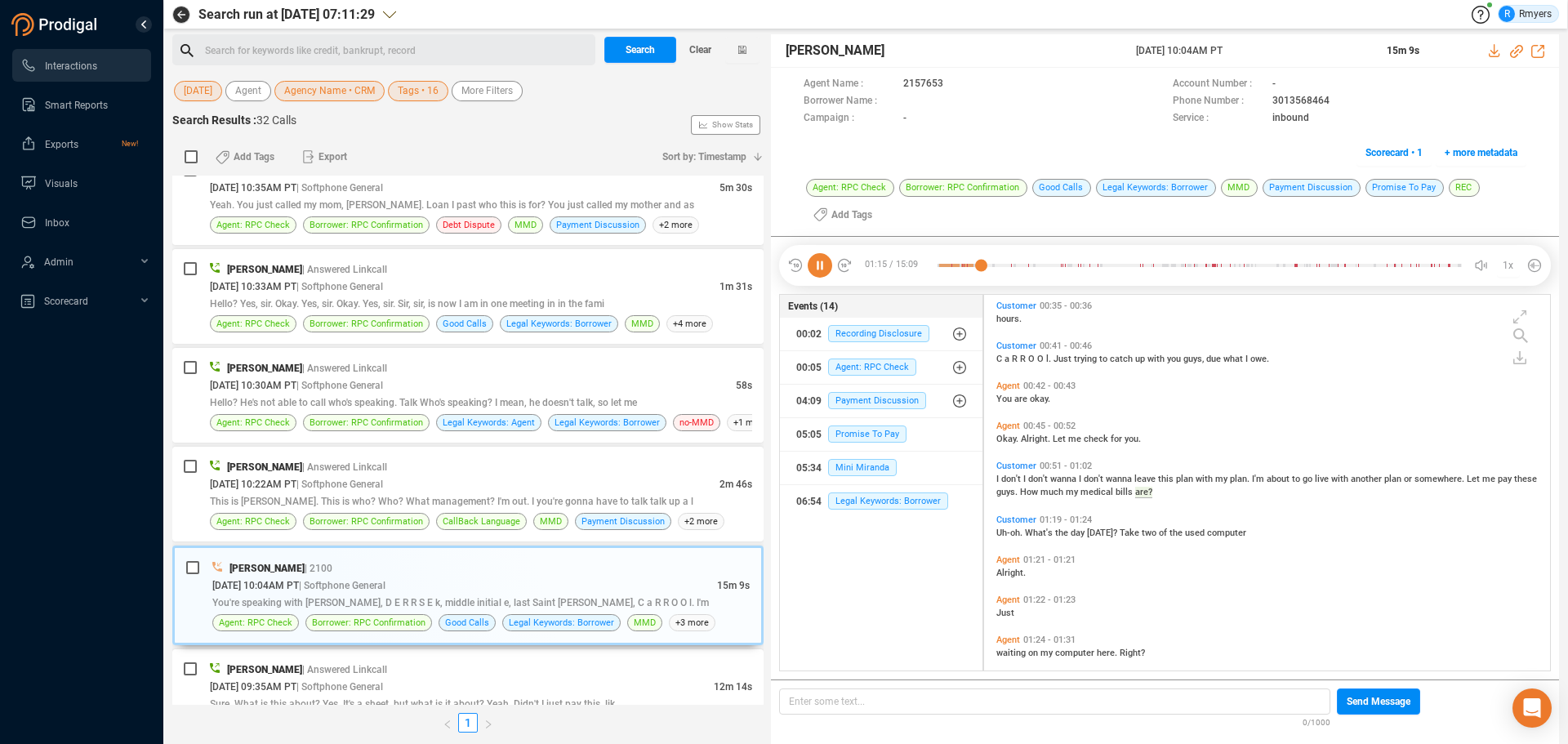
click at [813, 266] on icon at bounding box center [820, 266] width 25 height 25
